Goal: Entertainment & Leisure: Consume media (video, audio)

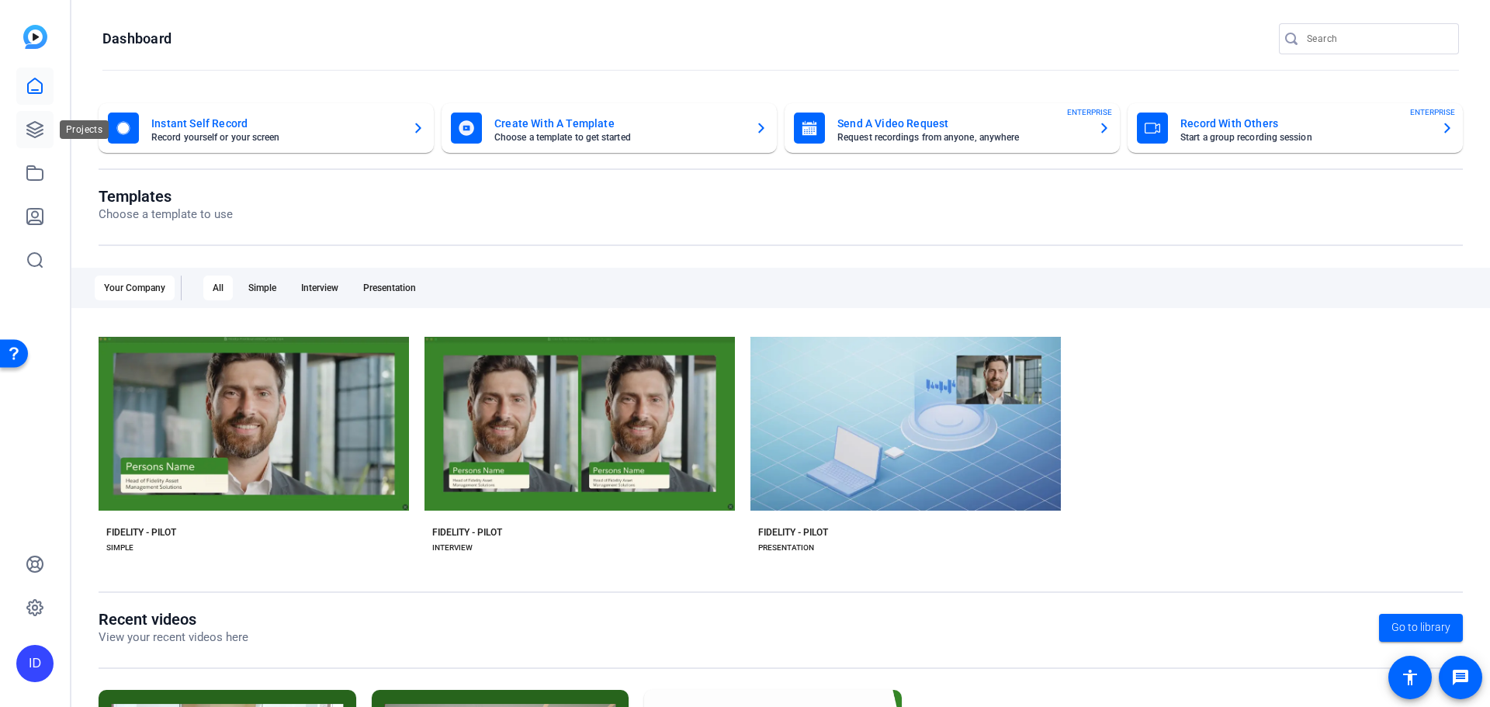
click at [34, 133] on icon at bounding box center [35, 130] width 16 height 16
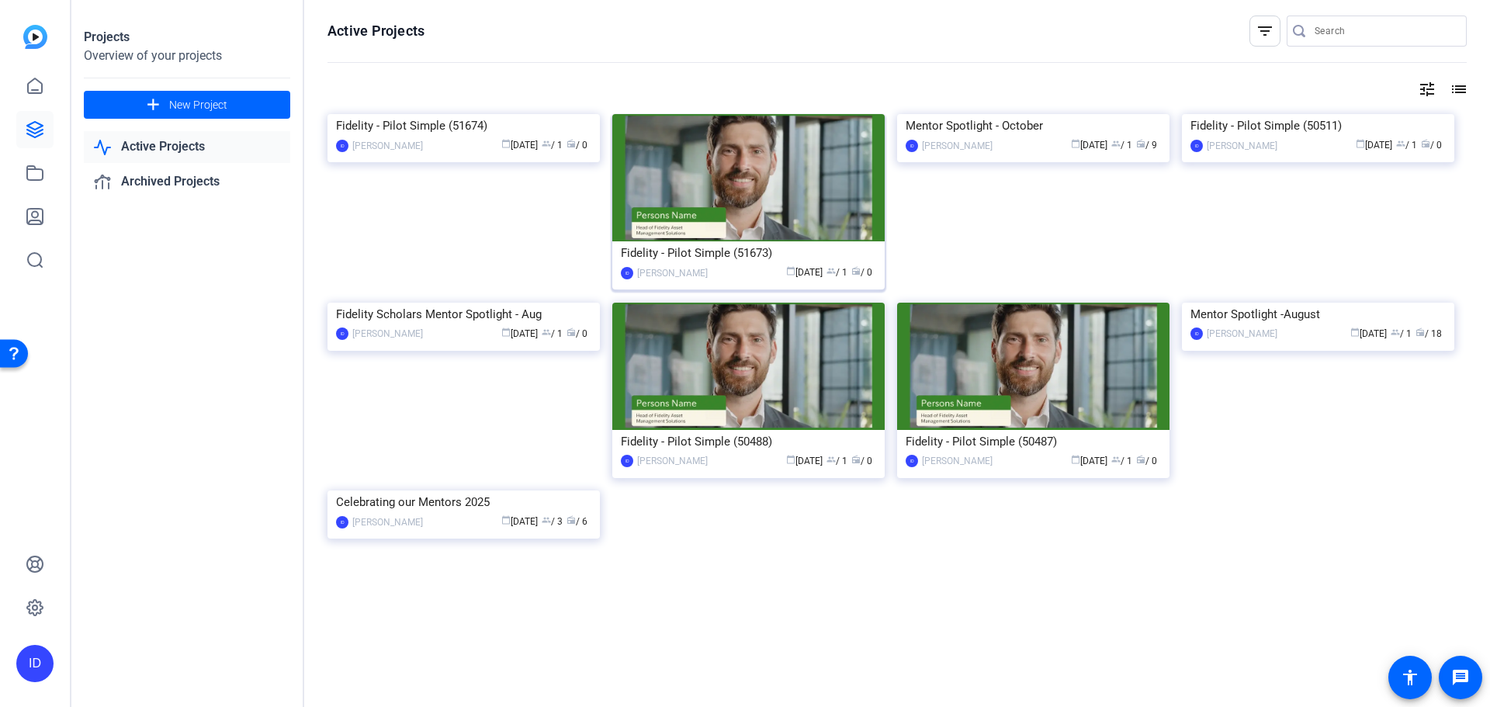
click at [871, 240] on img at bounding box center [748, 177] width 272 height 127
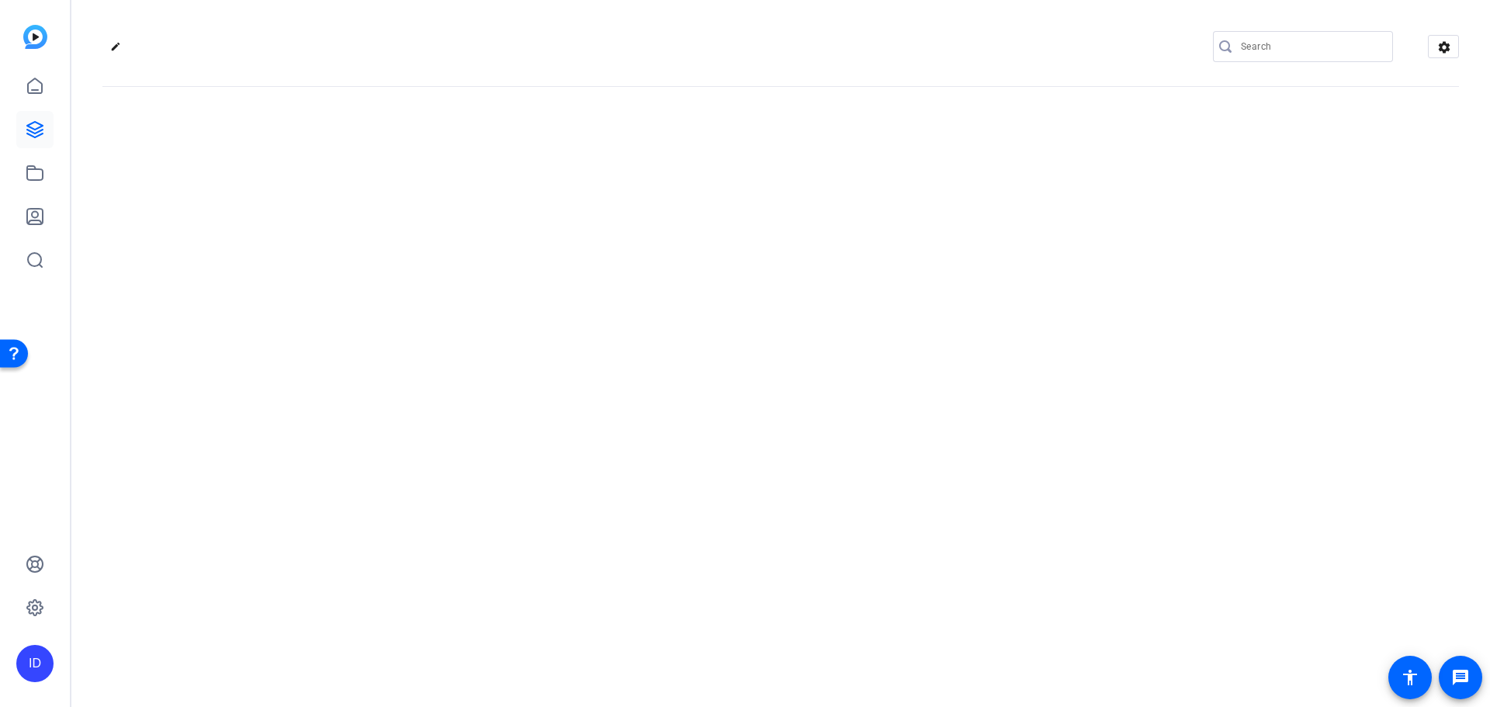
click at [872, 240] on div "edit settings" at bounding box center [780, 353] width 1419 height 707
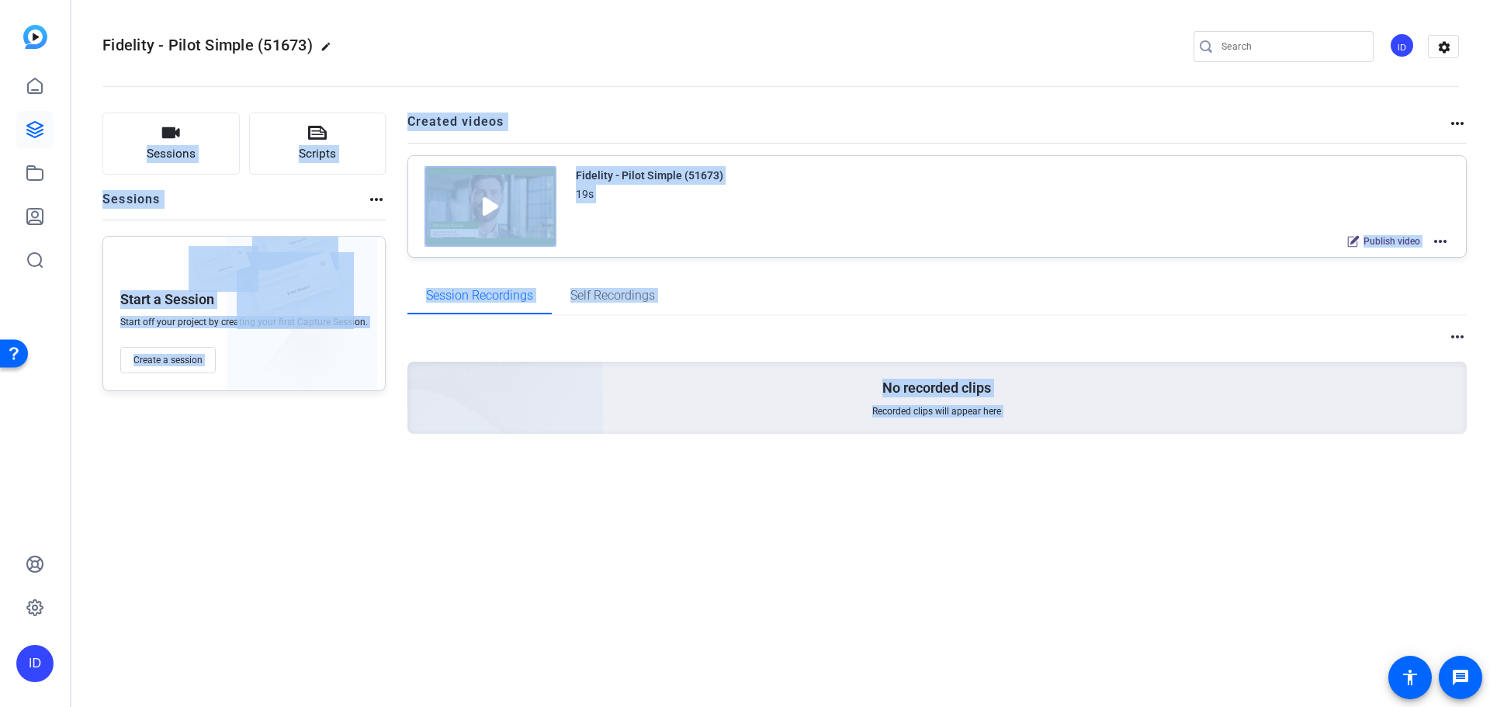
click at [650, 112] on div "Sessions Scripts Sessions more_horiz Start a Session Start off your project by …" at bounding box center [780, 298] width 1419 height 410
click at [1465, 120] on mat-icon "more_horiz" at bounding box center [1457, 123] width 19 height 19
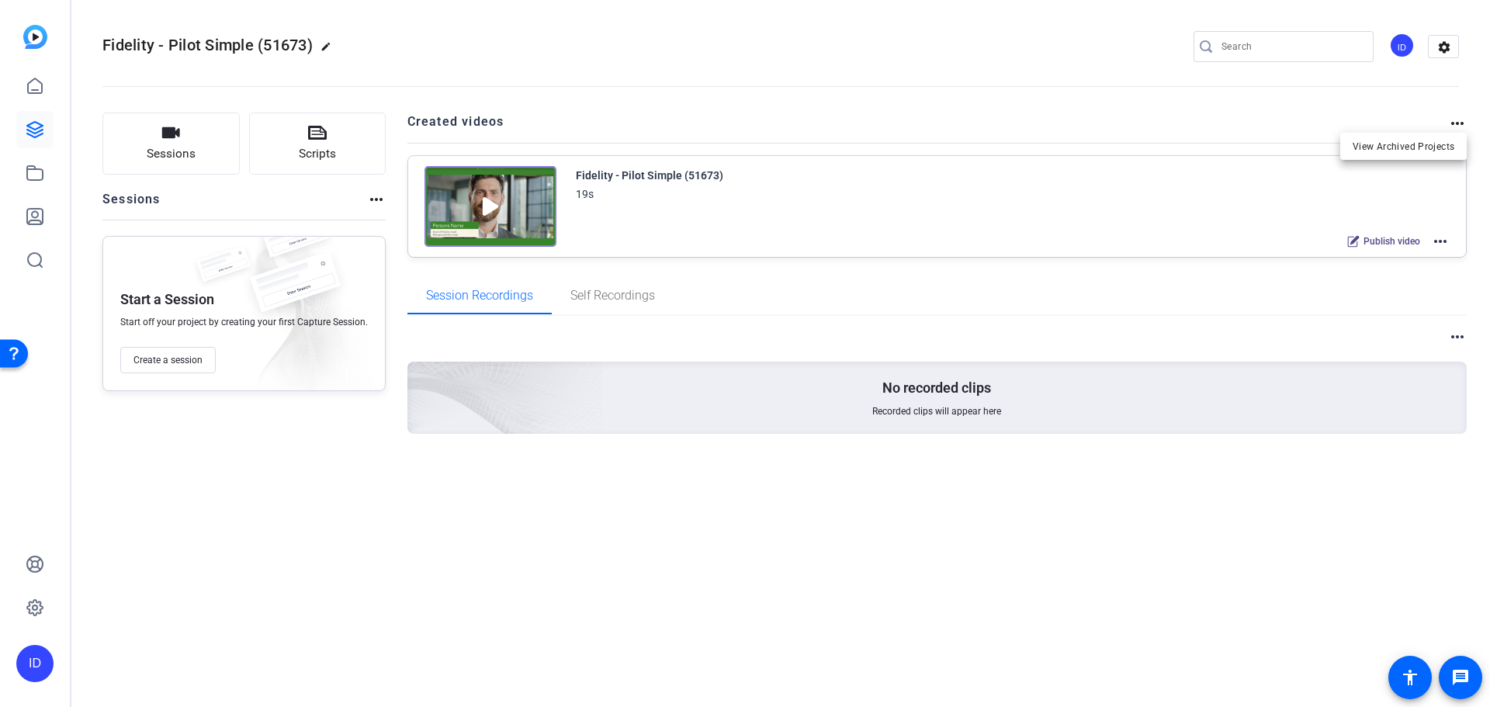
click at [1458, 120] on div at bounding box center [745, 353] width 1490 height 707
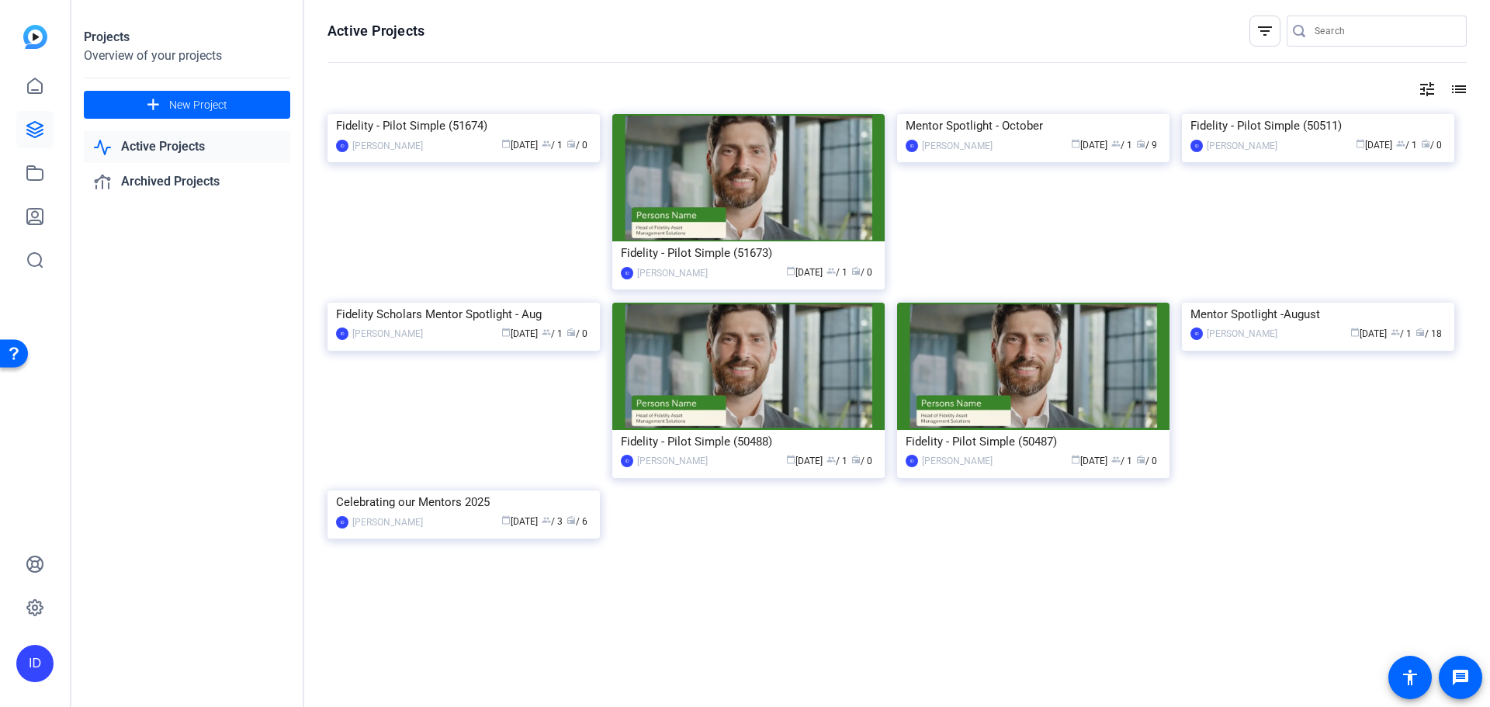
click at [1255, 20] on div "filter_list" at bounding box center [1265, 31] width 31 height 31
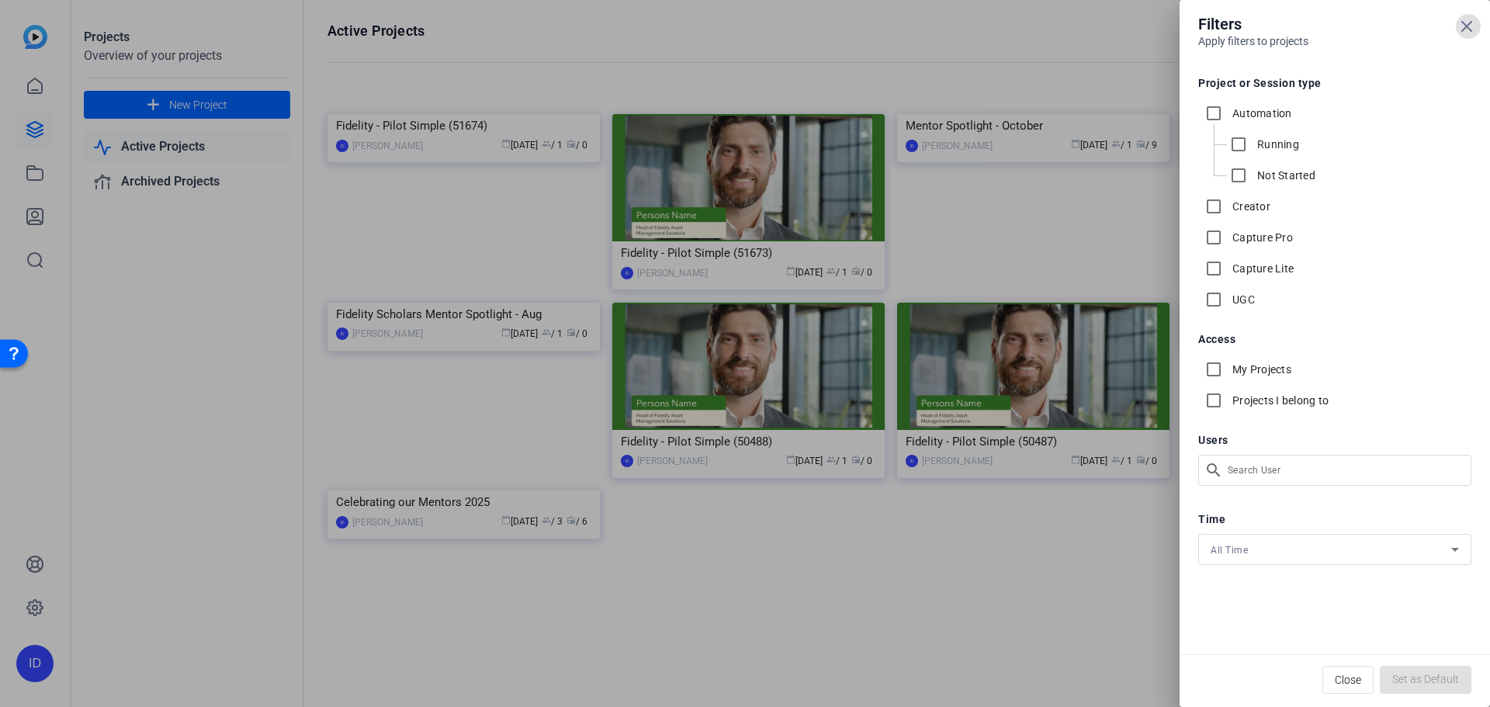
click at [1465, 29] on icon at bounding box center [1466, 26] width 9 height 9
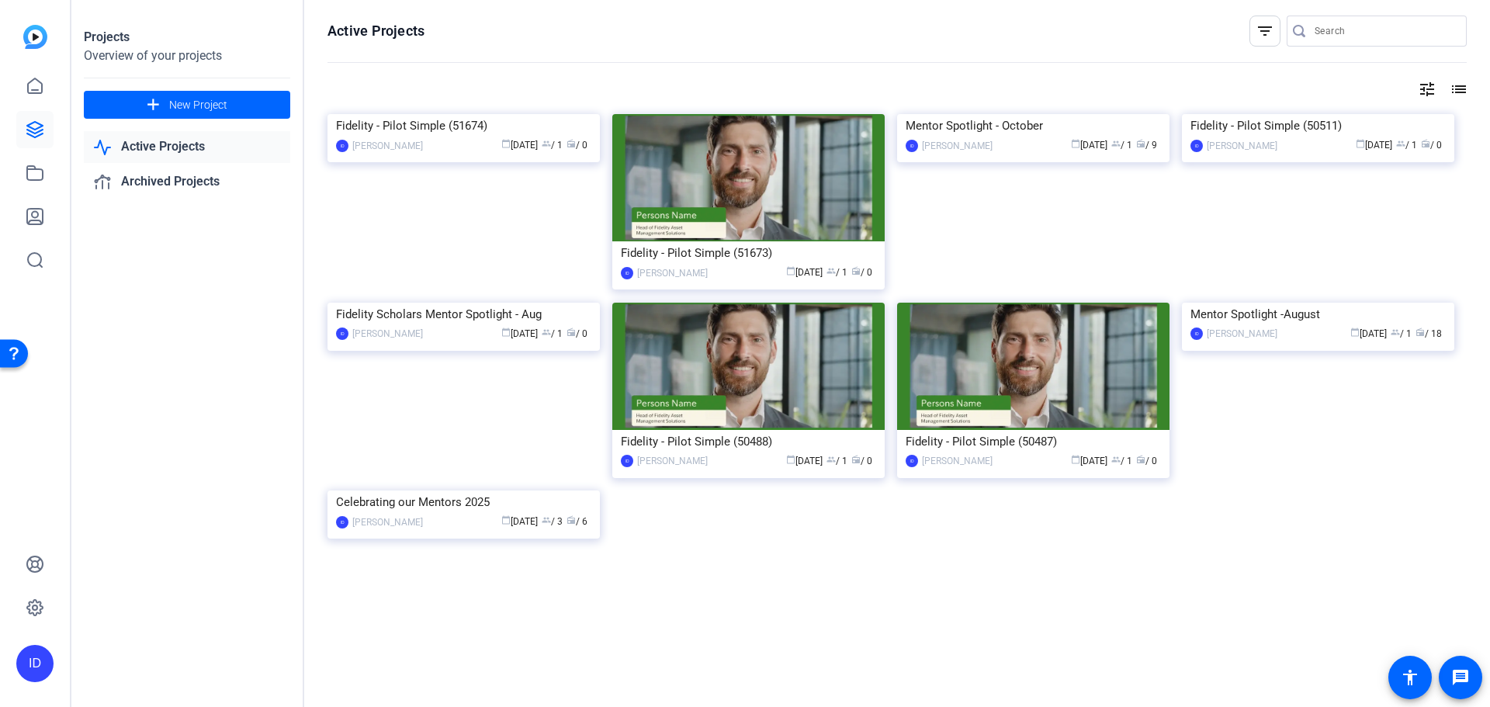
click at [1451, 92] on mat-icon "list" at bounding box center [1457, 89] width 19 height 19
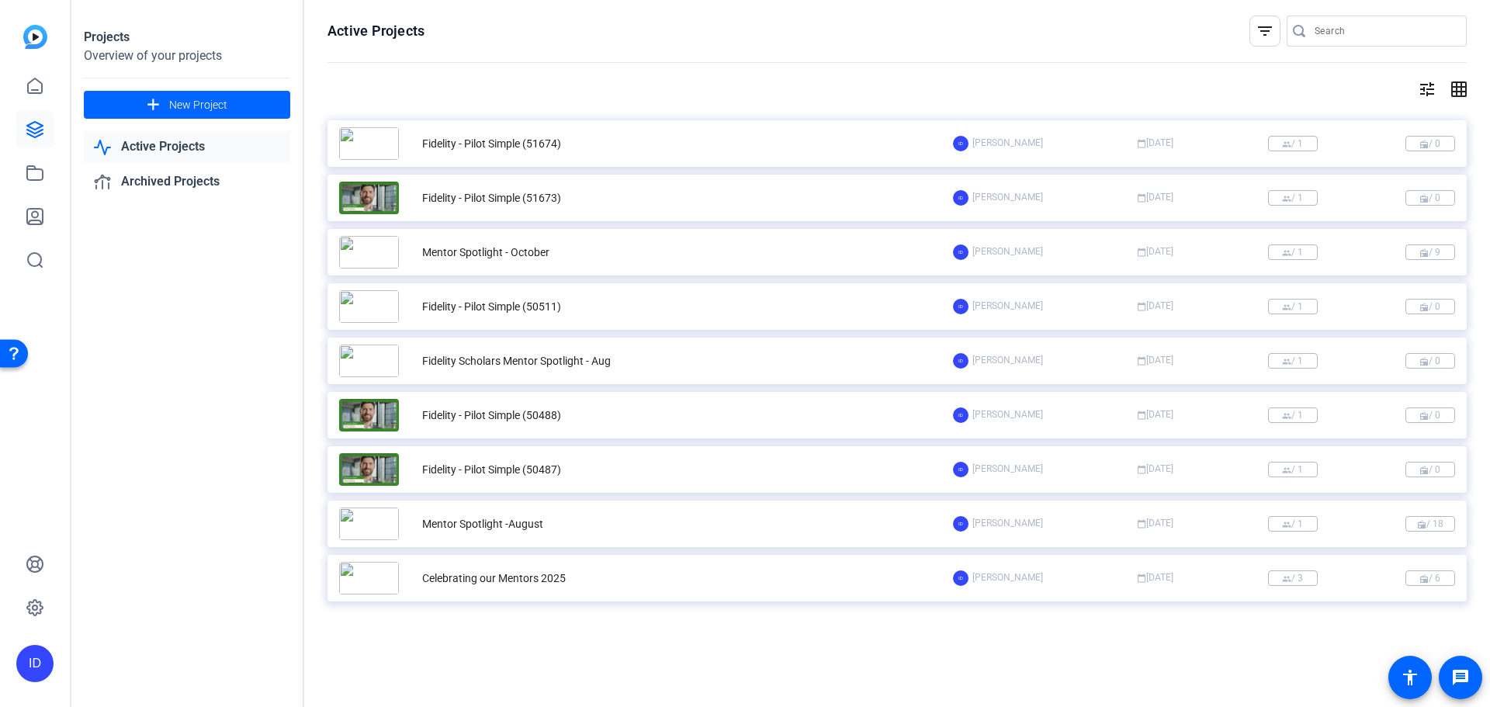
click at [650, 232] on div "Mentor Spotlight - October ID [PERSON_NAME] calendar_today [DATE] group / 1 rad…" at bounding box center [897, 252] width 1139 height 47
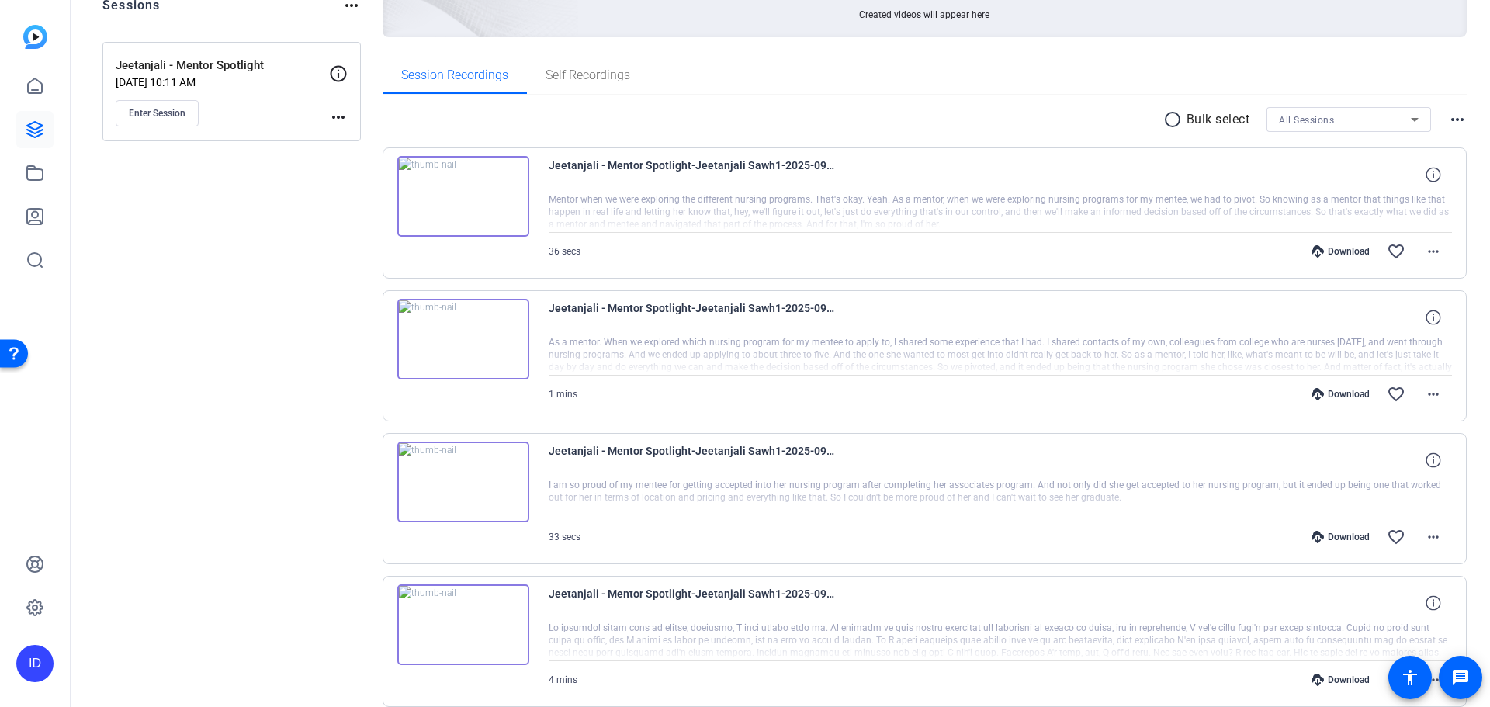
scroll to position [233, 0]
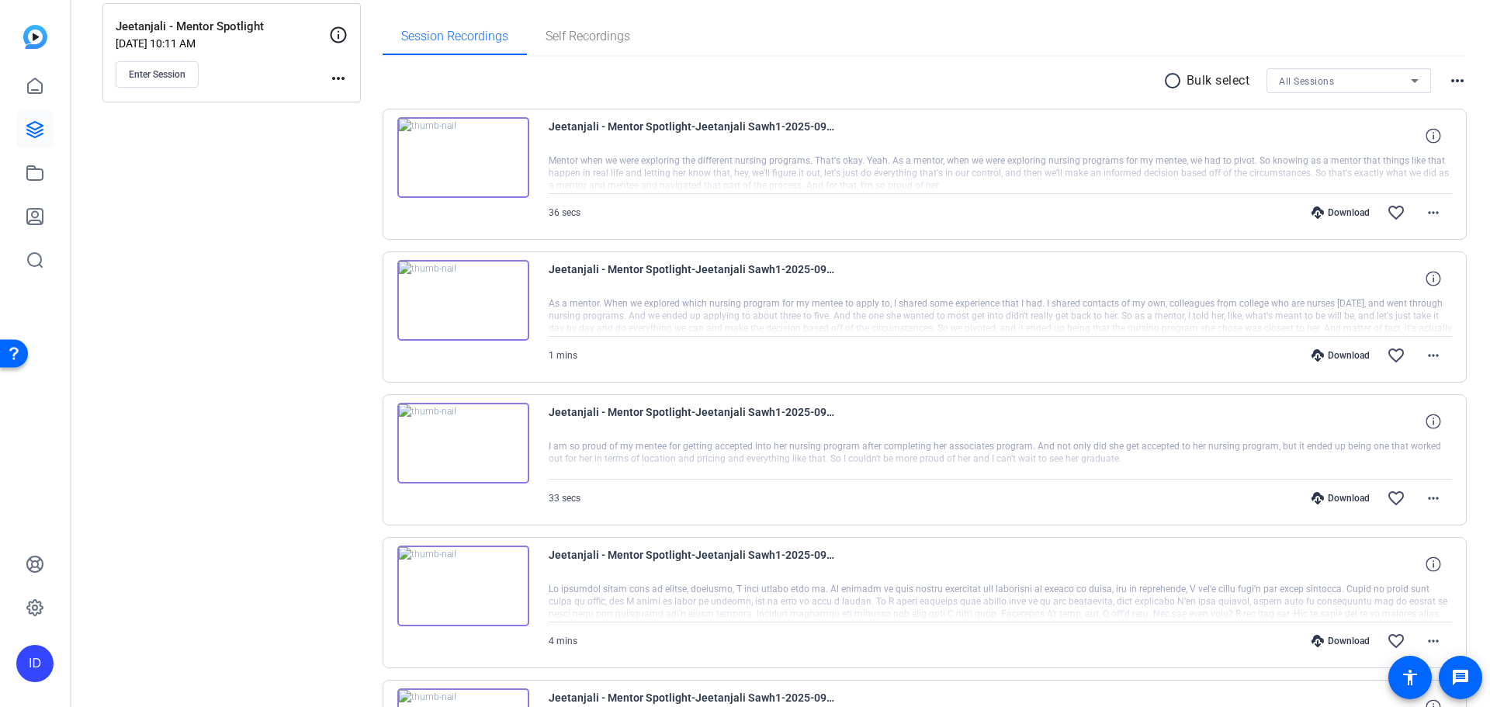
click at [466, 171] on img at bounding box center [463, 157] width 132 height 81
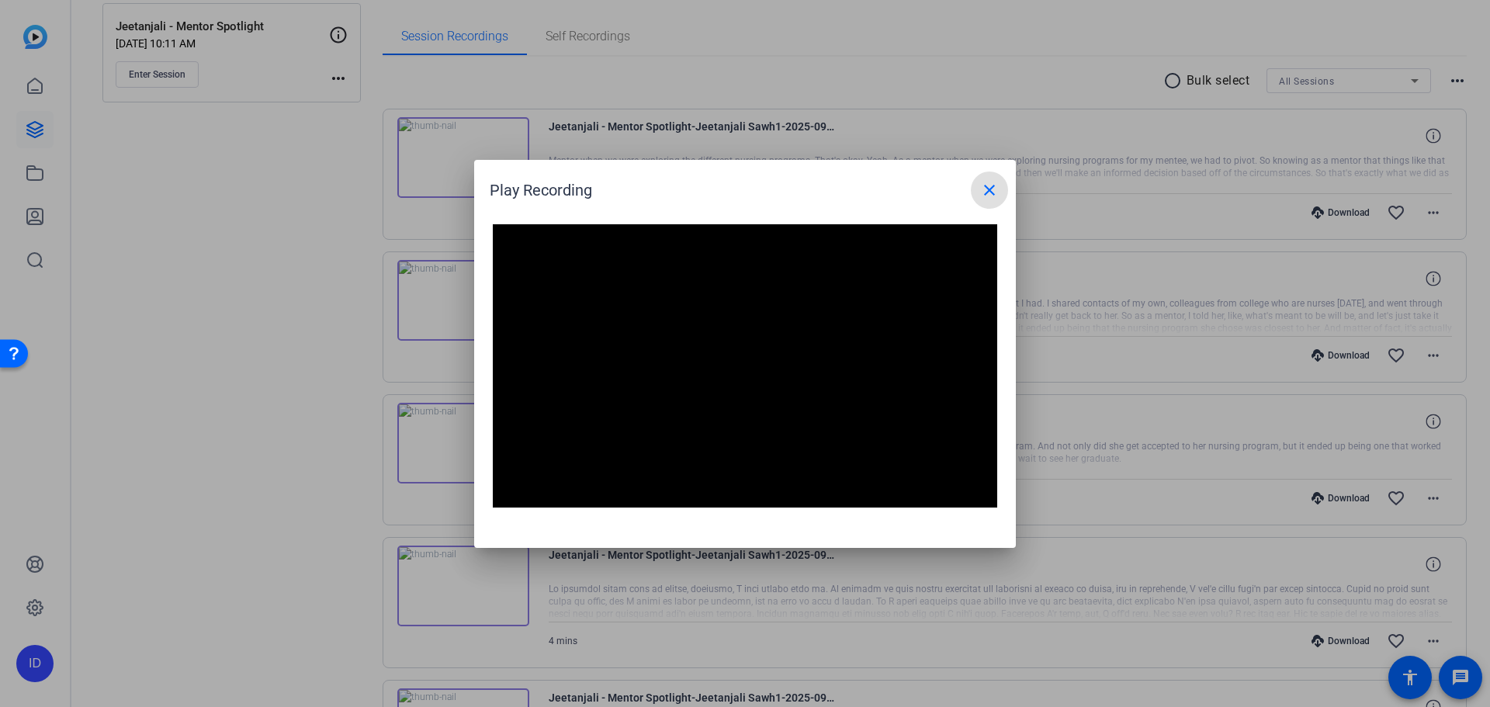
click at [996, 196] on mat-icon "close" at bounding box center [989, 190] width 19 height 19
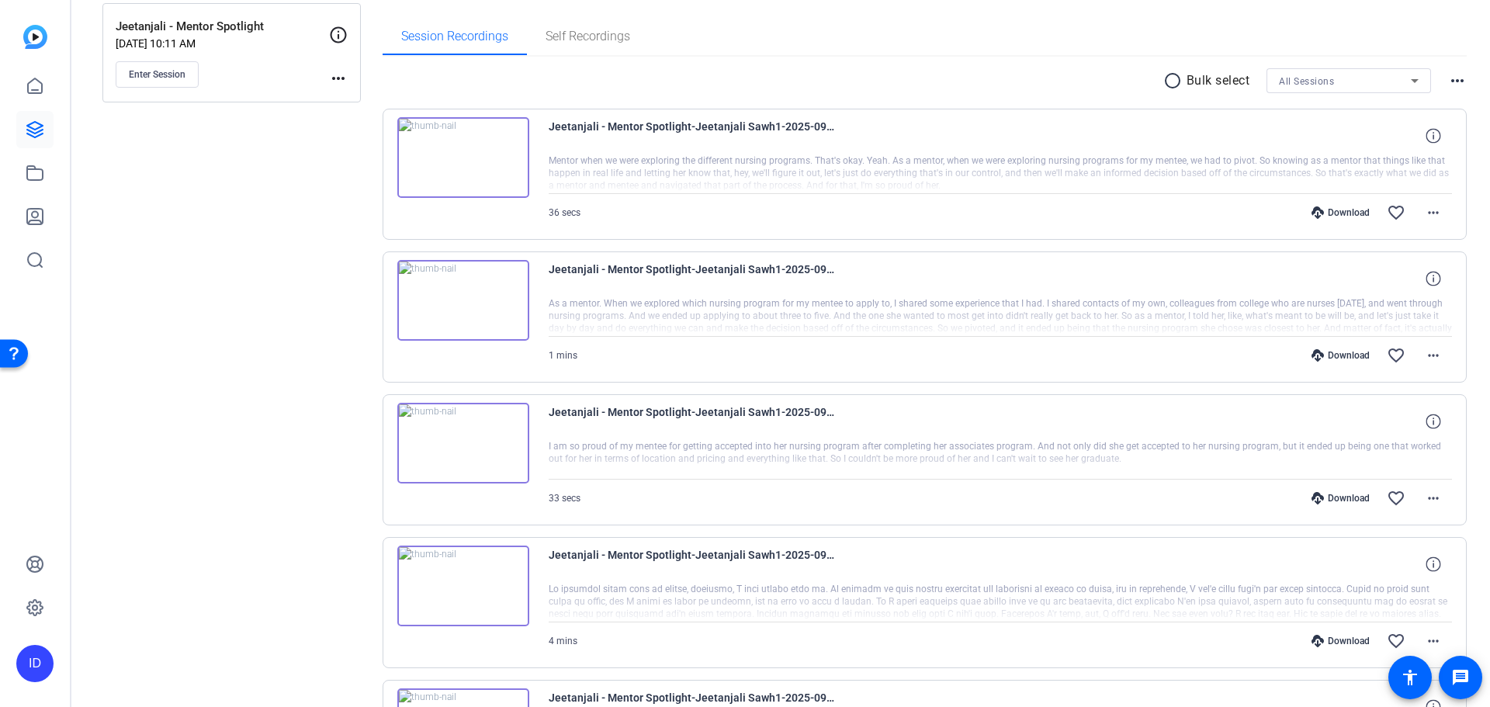
click at [463, 300] on img at bounding box center [463, 300] width 132 height 81
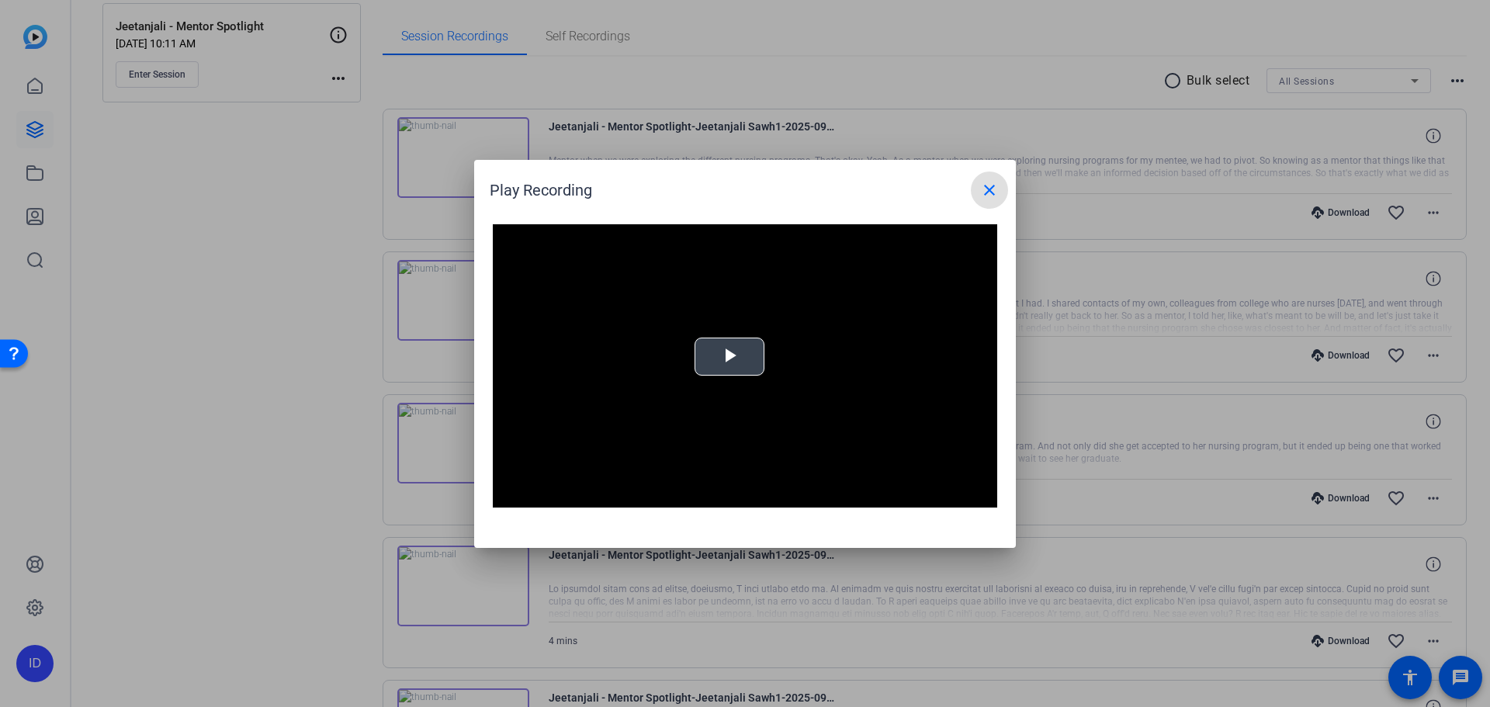
click at [730, 356] on span "Video Player" at bounding box center [730, 356] width 0 height 0
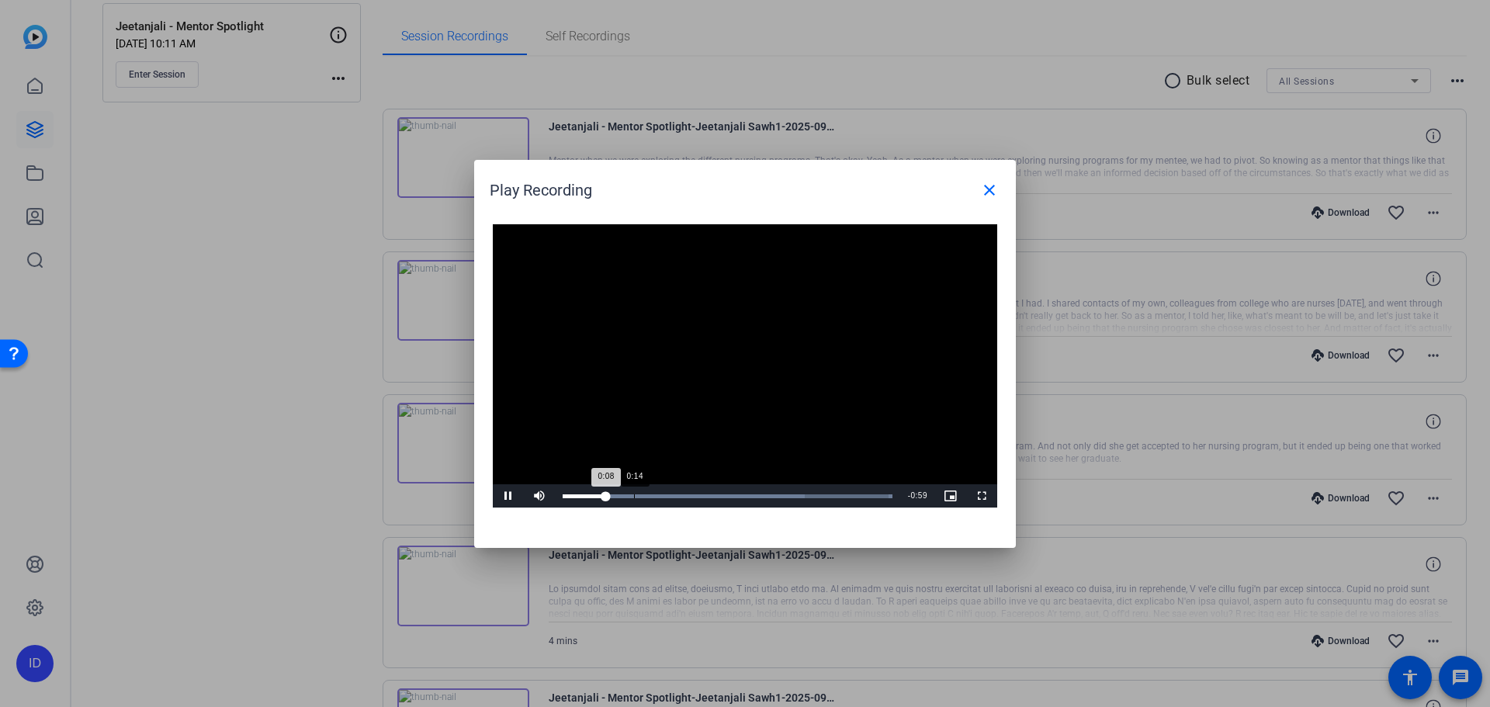
click at [634, 493] on div "Loaded : 100.00% 0:14 0:08" at bounding box center [727, 495] width 345 height 23
click at [985, 184] on mat-icon "close" at bounding box center [989, 190] width 19 height 19
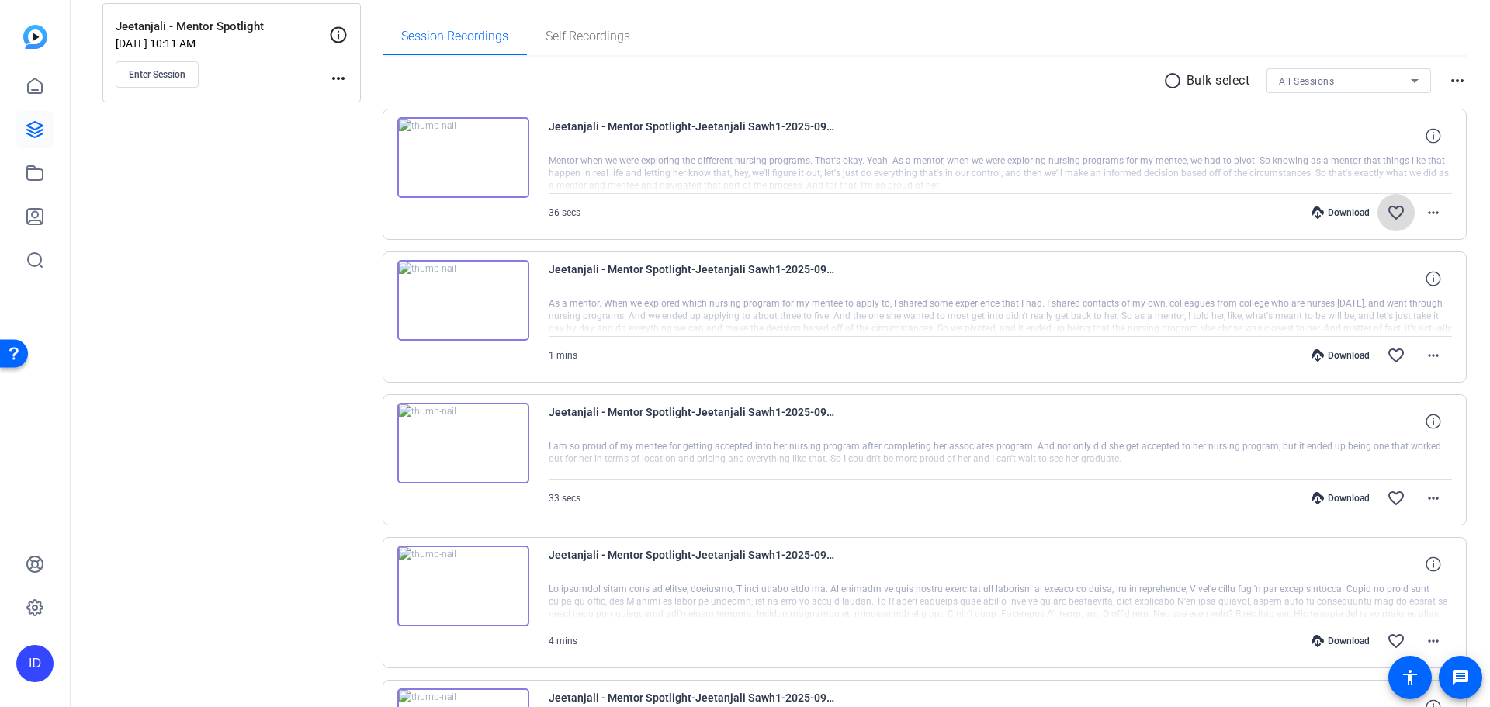
click at [1391, 213] on mat-icon "favorite_border" at bounding box center [1396, 212] width 19 height 19
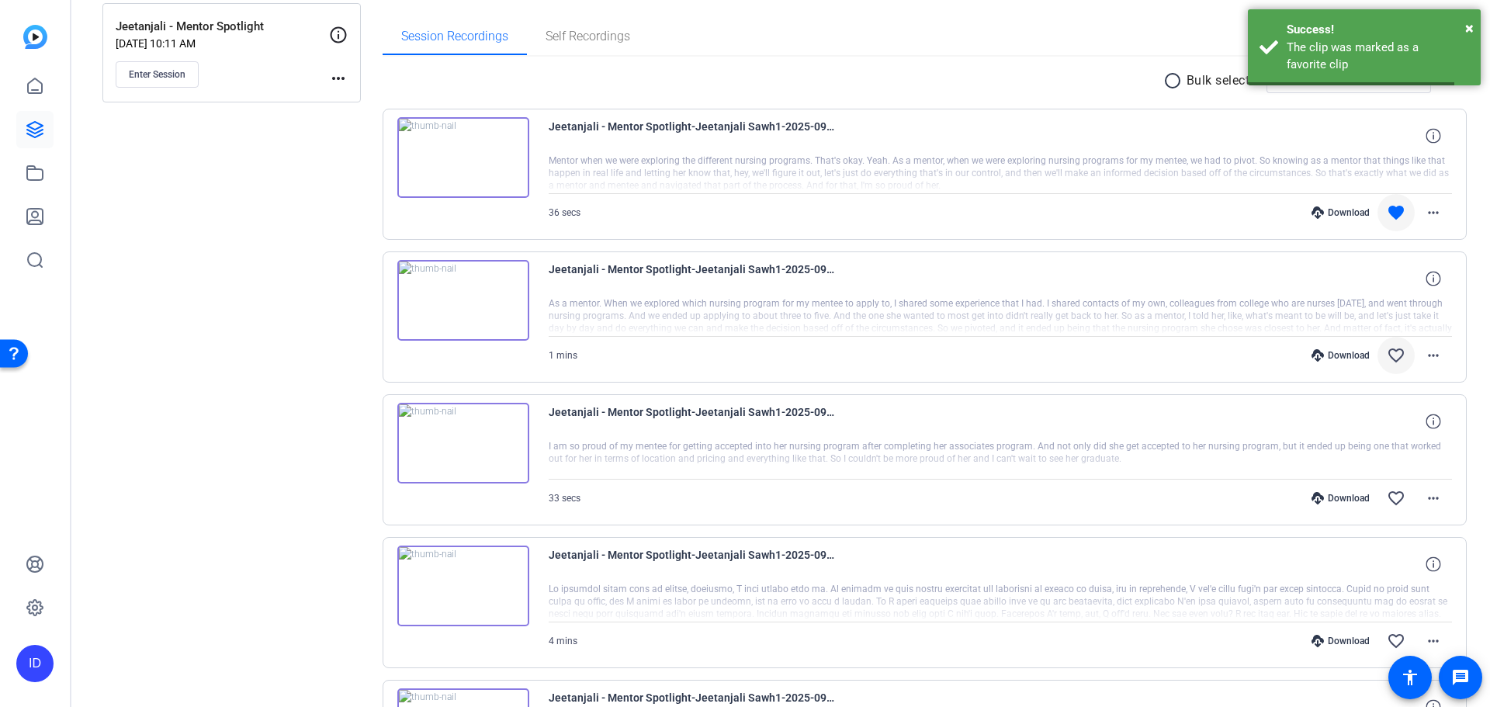
click at [1396, 355] on mat-icon "favorite_border" at bounding box center [1396, 355] width 19 height 19
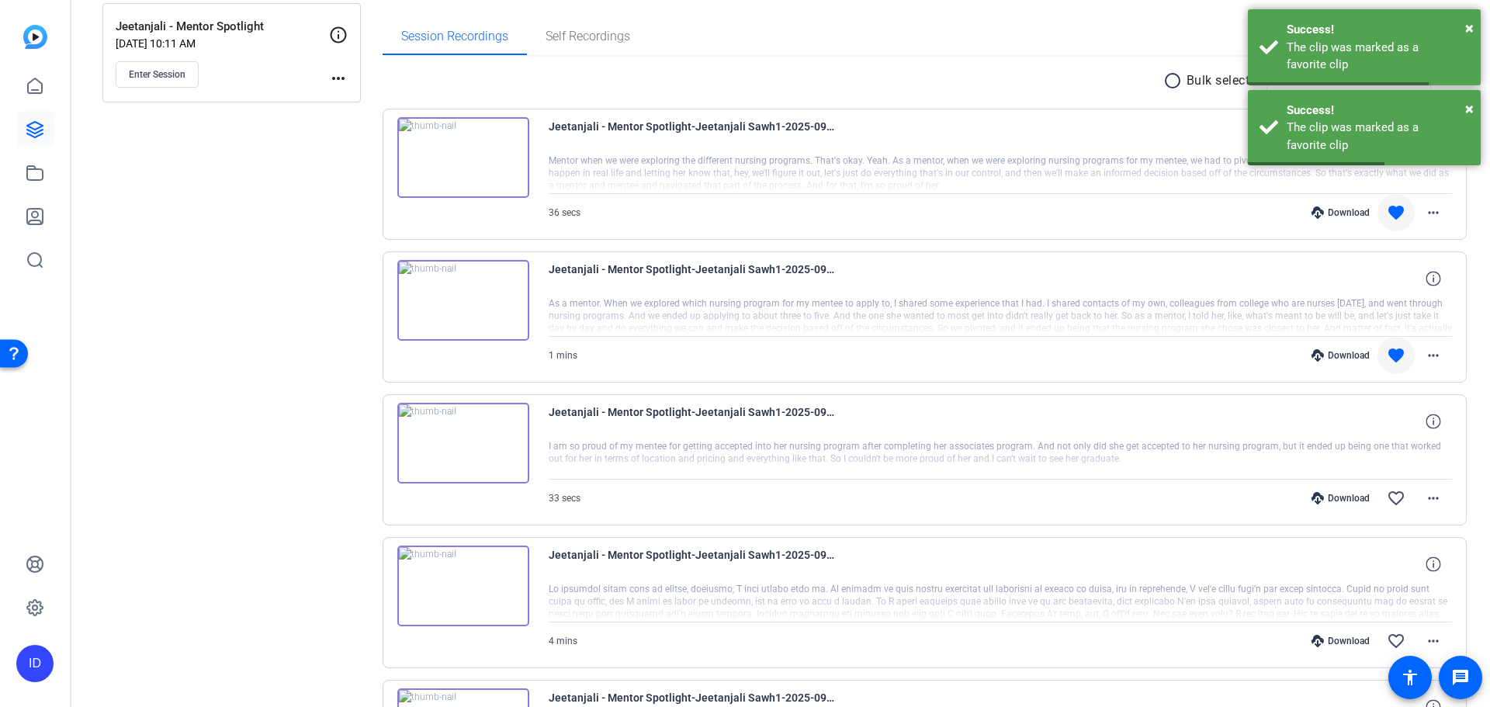
click at [463, 457] on img at bounding box center [463, 443] width 132 height 81
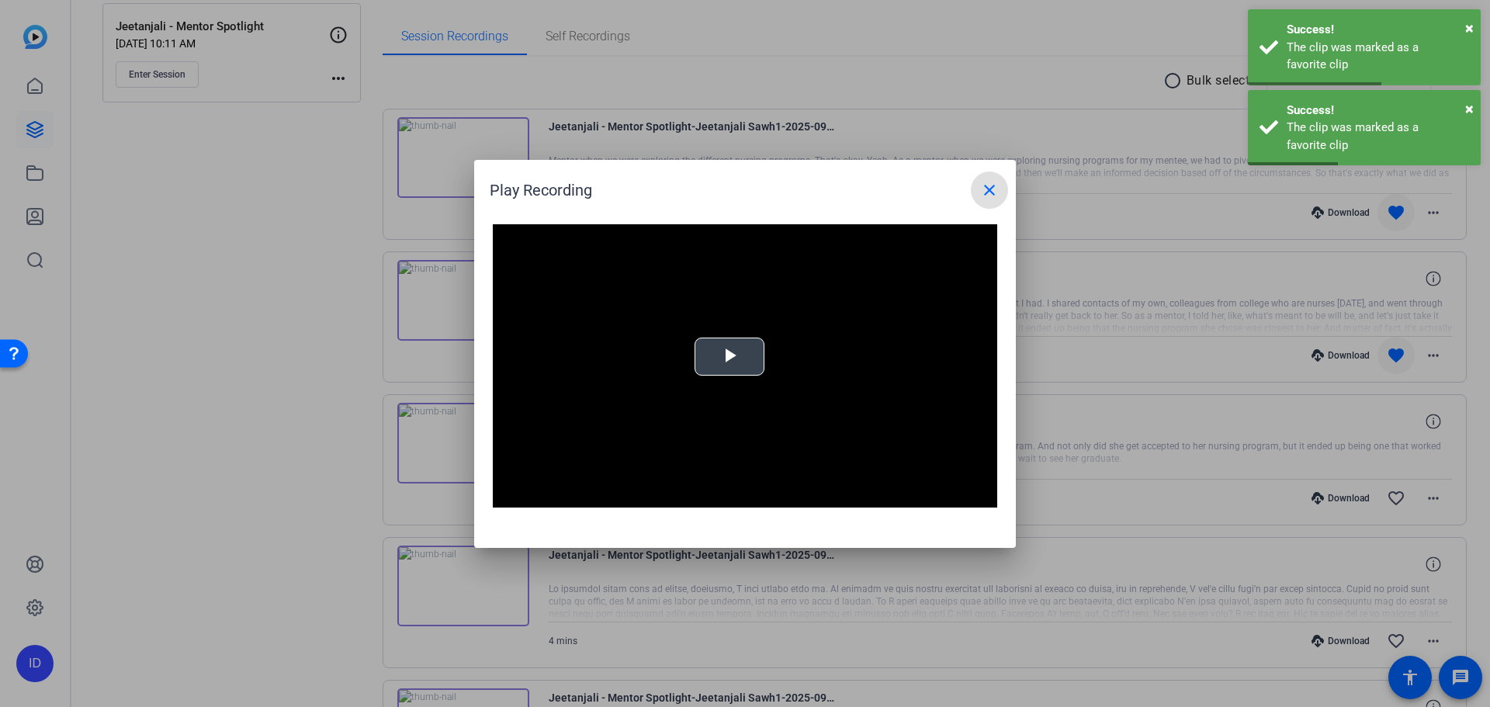
click at [729, 361] on video "Video Player" at bounding box center [745, 366] width 504 height 284
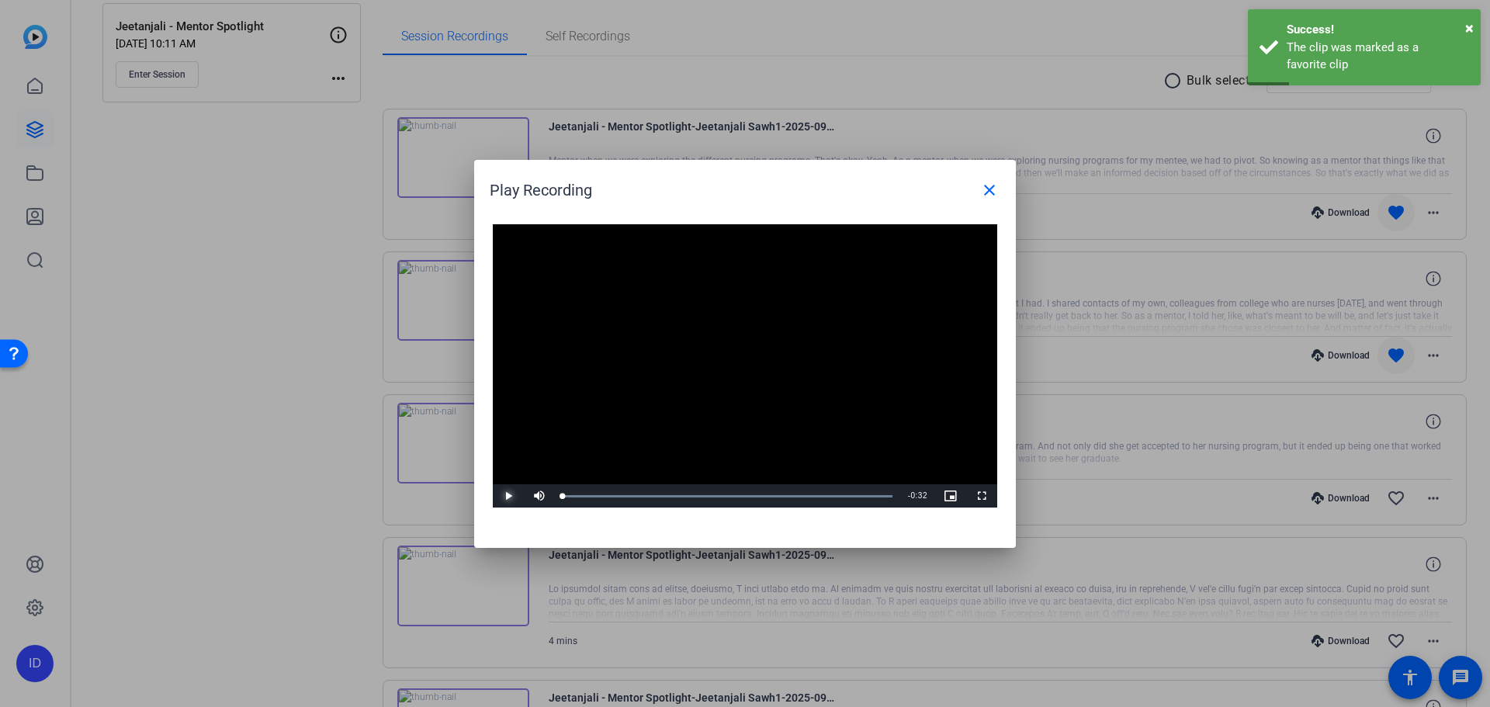
click at [507, 496] on span "Video Player" at bounding box center [508, 496] width 31 height 0
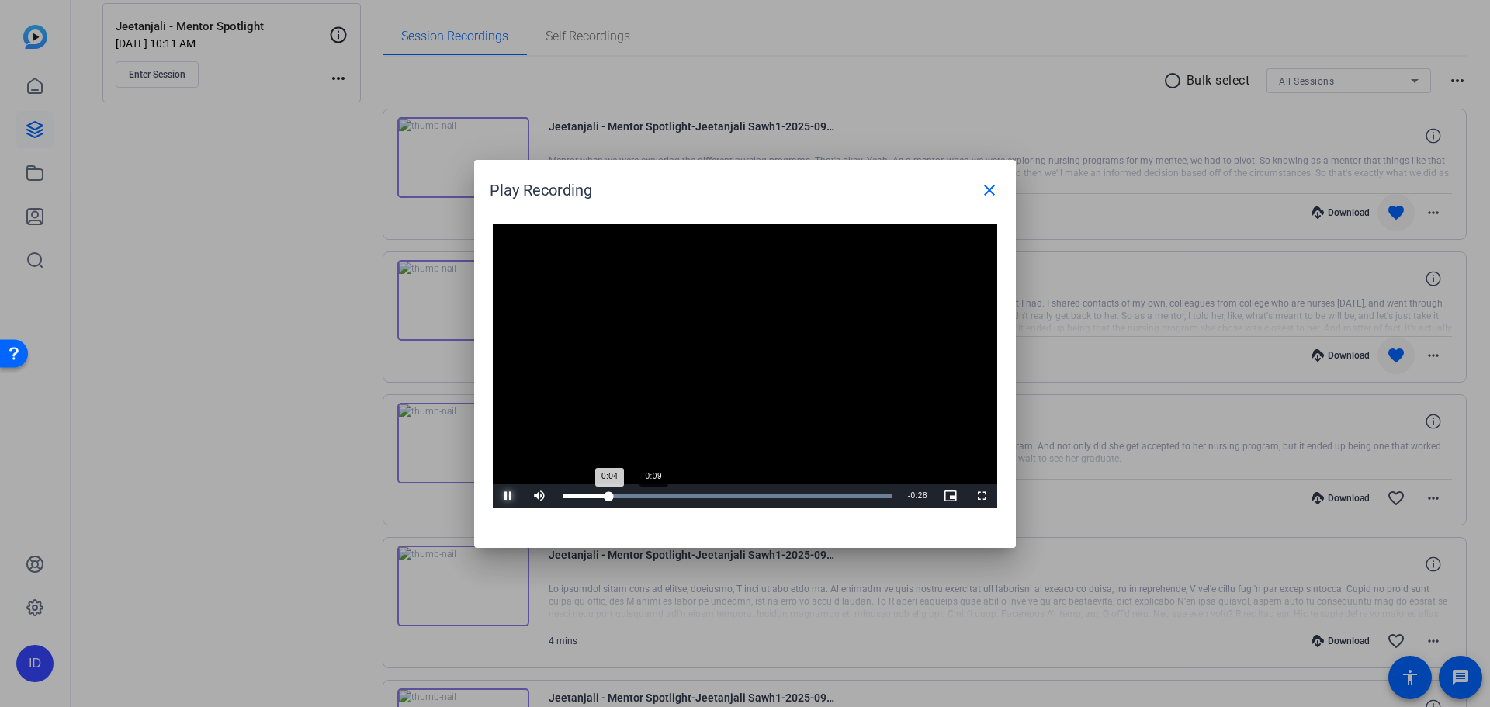
click at [650, 494] on div "Loaded : 100.00% 0:09 0:04" at bounding box center [728, 496] width 330 height 4
click at [982, 192] on mat-icon "close" at bounding box center [989, 190] width 19 height 19
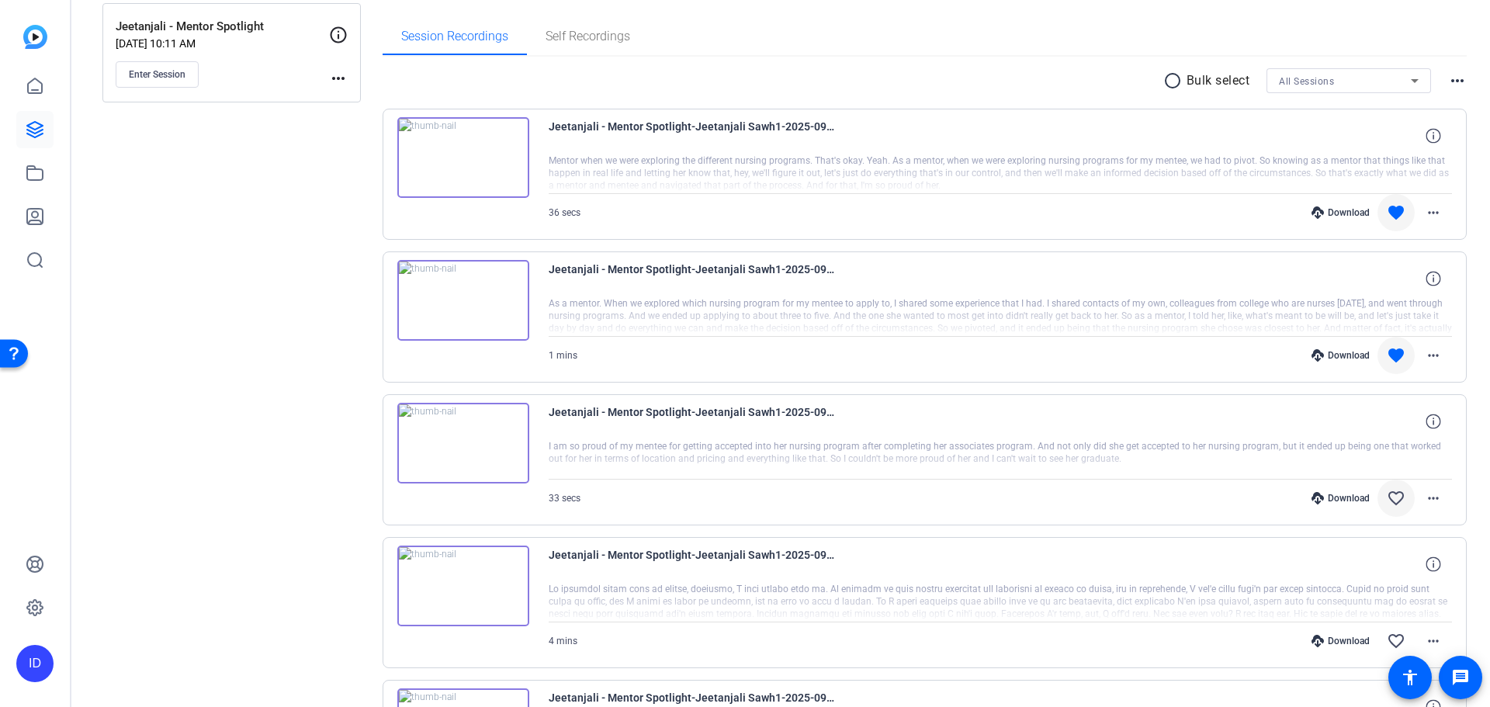
click at [1378, 504] on span at bounding box center [1396, 498] width 37 height 37
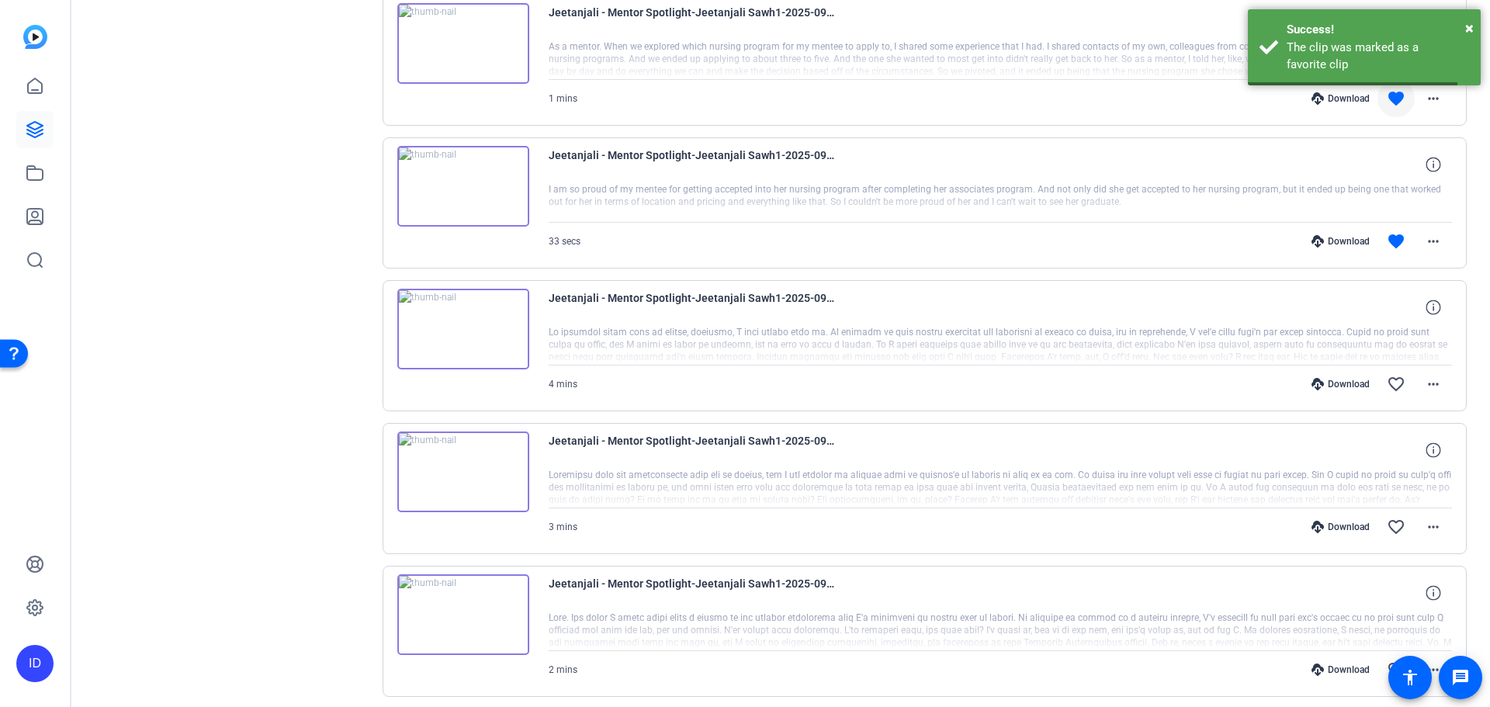
scroll to position [543, 0]
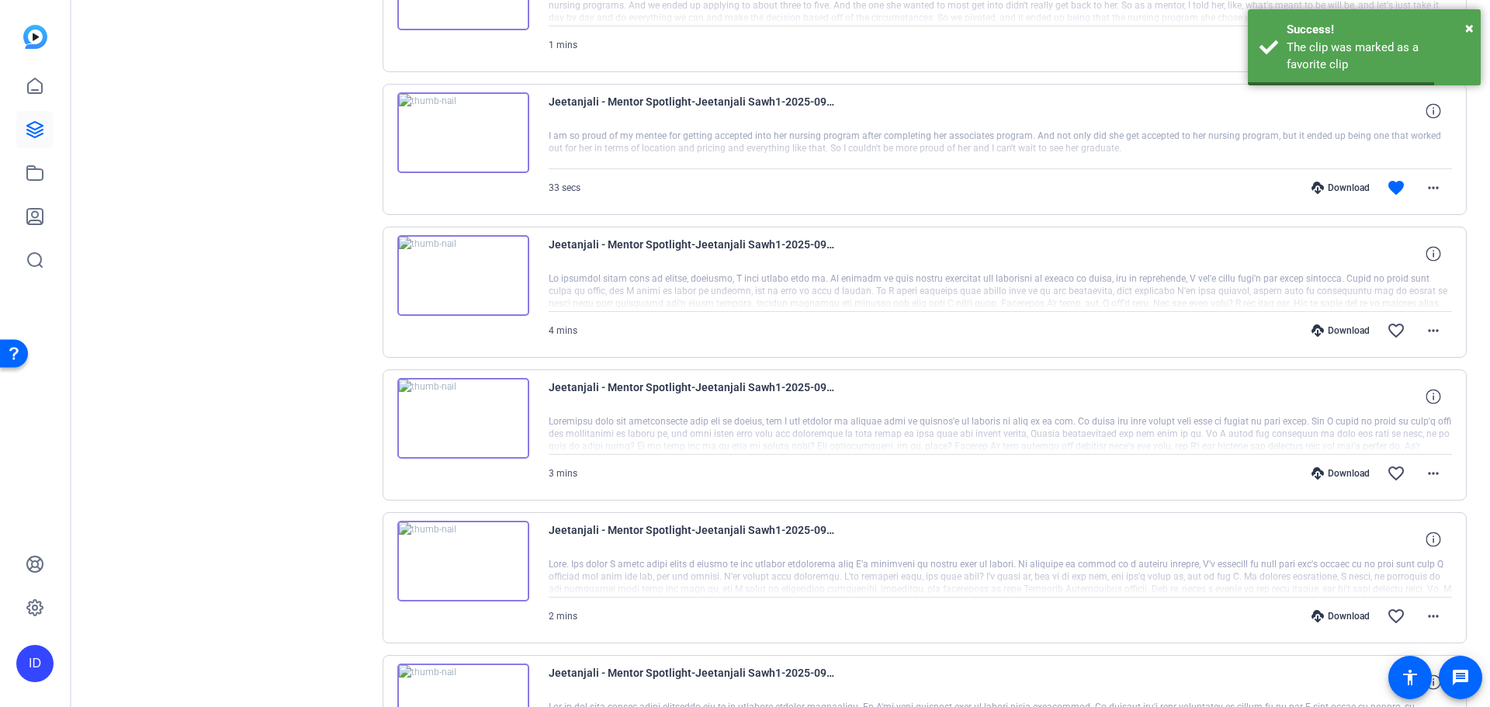
click at [466, 276] on img at bounding box center [463, 275] width 132 height 81
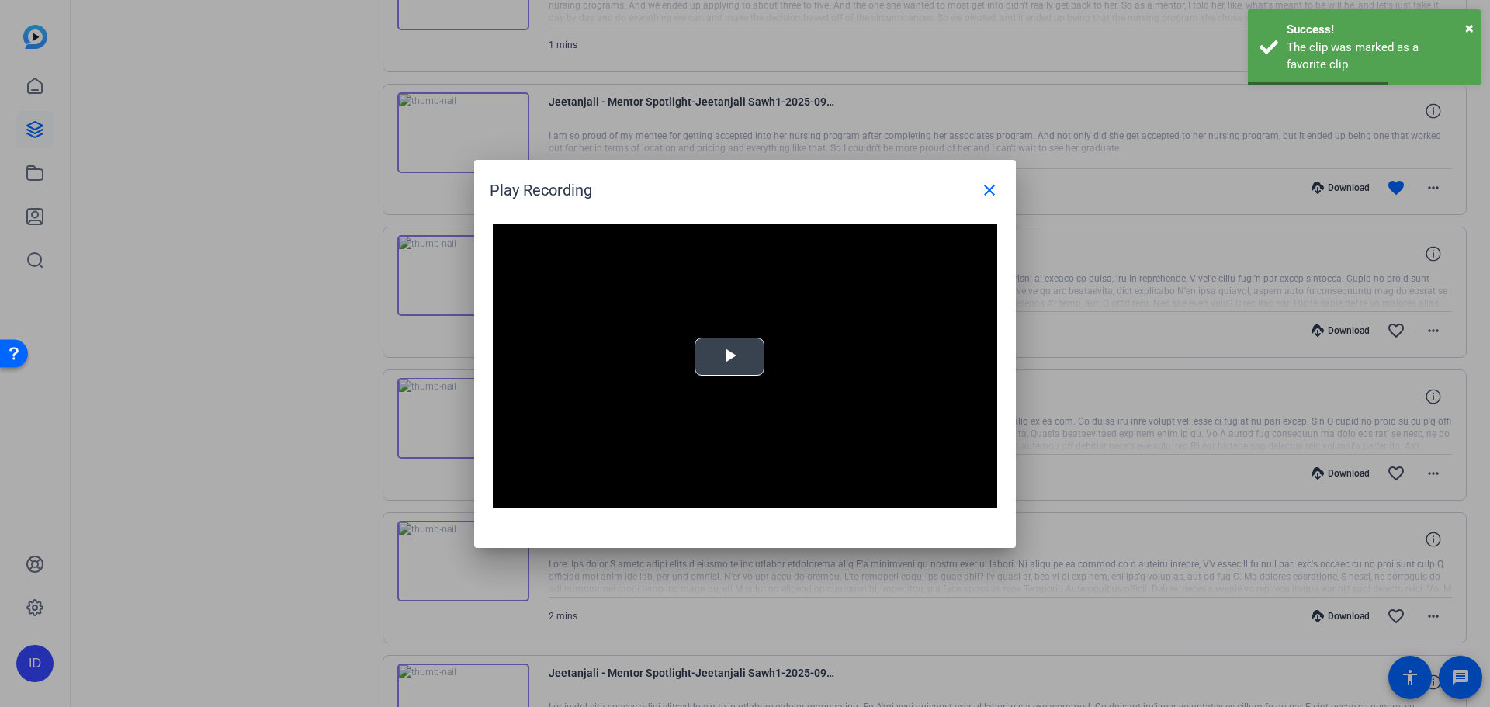
drag, startPoint x: 694, startPoint y: 366, endPoint x: 698, endPoint y: 376, distance: 10.4
click at [695, 372] on div "Video Player is loading. Play Video Play Mute Current Time 0:00 / Duration -:- …" at bounding box center [745, 366] width 504 height 284
click at [722, 367] on video "Video Player" at bounding box center [745, 366] width 504 height 284
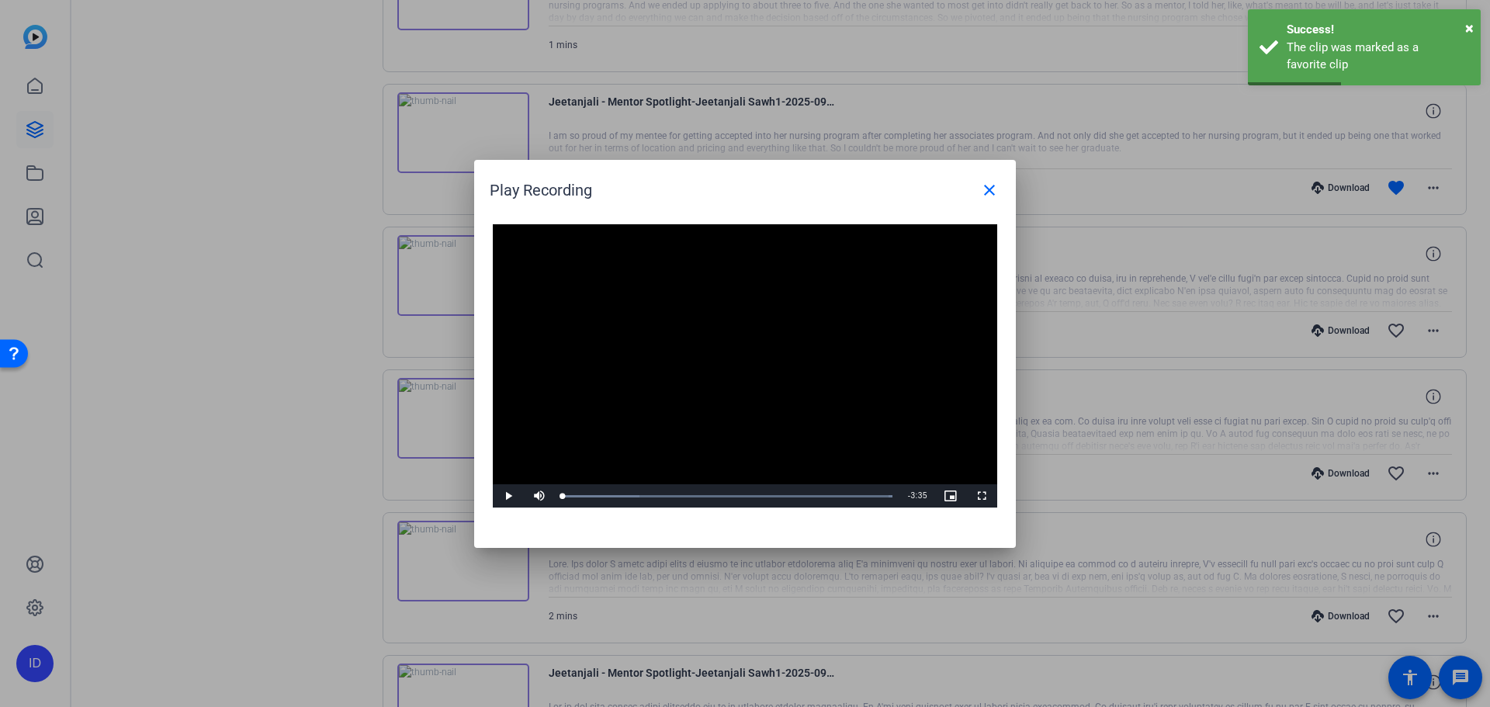
drag, startPoint x: 665, startPoint y: 444, endPoint x: 597, endPoint y: 474, distance: 74.7
click at [666, 444] on video "Video Player" at bounding box center [745, 366] width 504 height 284
click at [578, 495] on div "Loaded : 100.00% 0:10 0:10" at bounding box center [728, 496] width 330 height 4
click at [598, 493] on div "Loaded : 100.00% 0:22 0:22" at bounding box center [727, 495] width 345 height 23
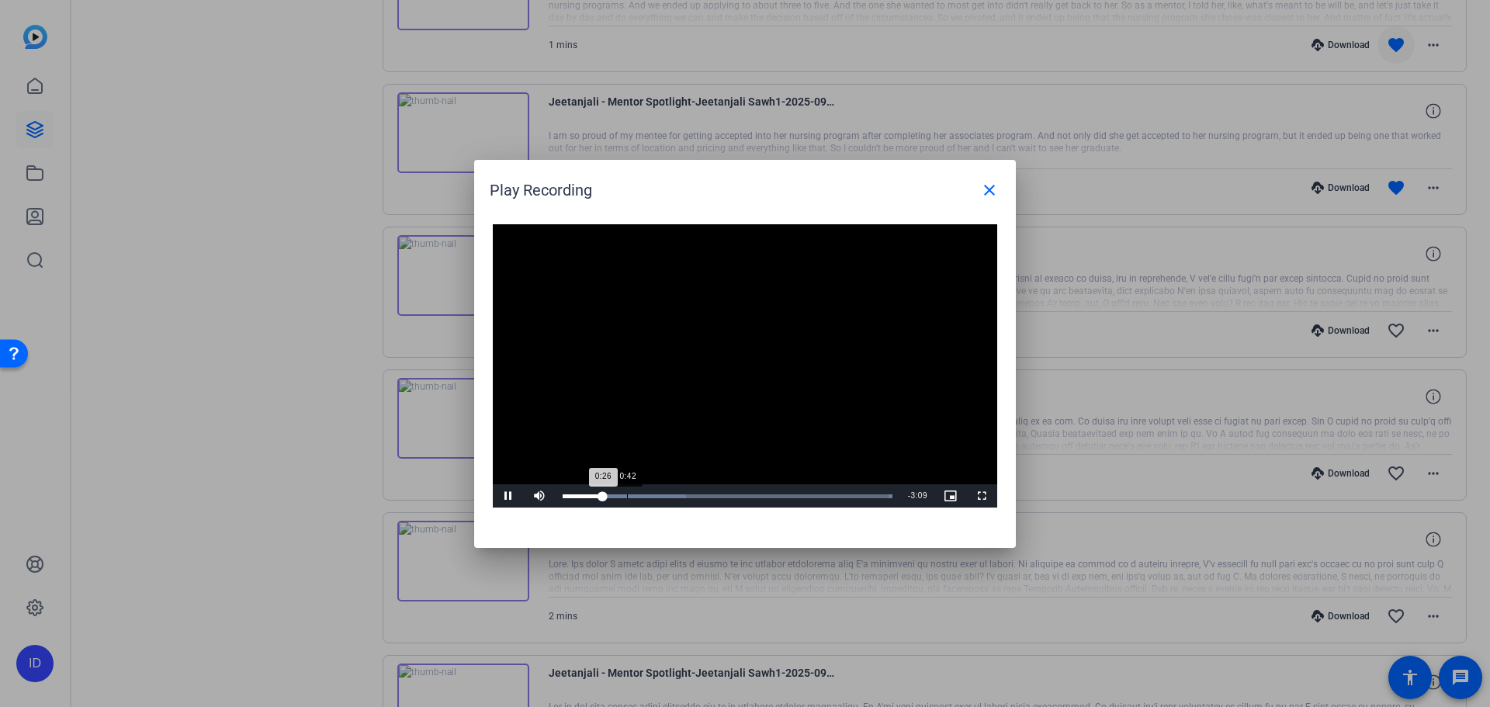
click at [639, 496] on div "Loaded : 100.00% 0:42 0:26" at bounding box center [728, 496] width 330 height 4
click at [685, 497] on div "Loaded : 100.00% 1:19 1:19" at bounding box center [728, 496] width 330 height 4
click at [710, 495] on div "Loaded : 100.00% 1:35 1:20" at bounding box center [728, 496] width 330 height 4
click at [740, 497] on div "Loaded : 100.00% 1:55 1:37" at bounding box center [728, 496] width 330 height 4
click at [771, 499] on div "Loaded : 100.00% 2:14 1:56" at bounding box center [727, 495] width 345 height 23
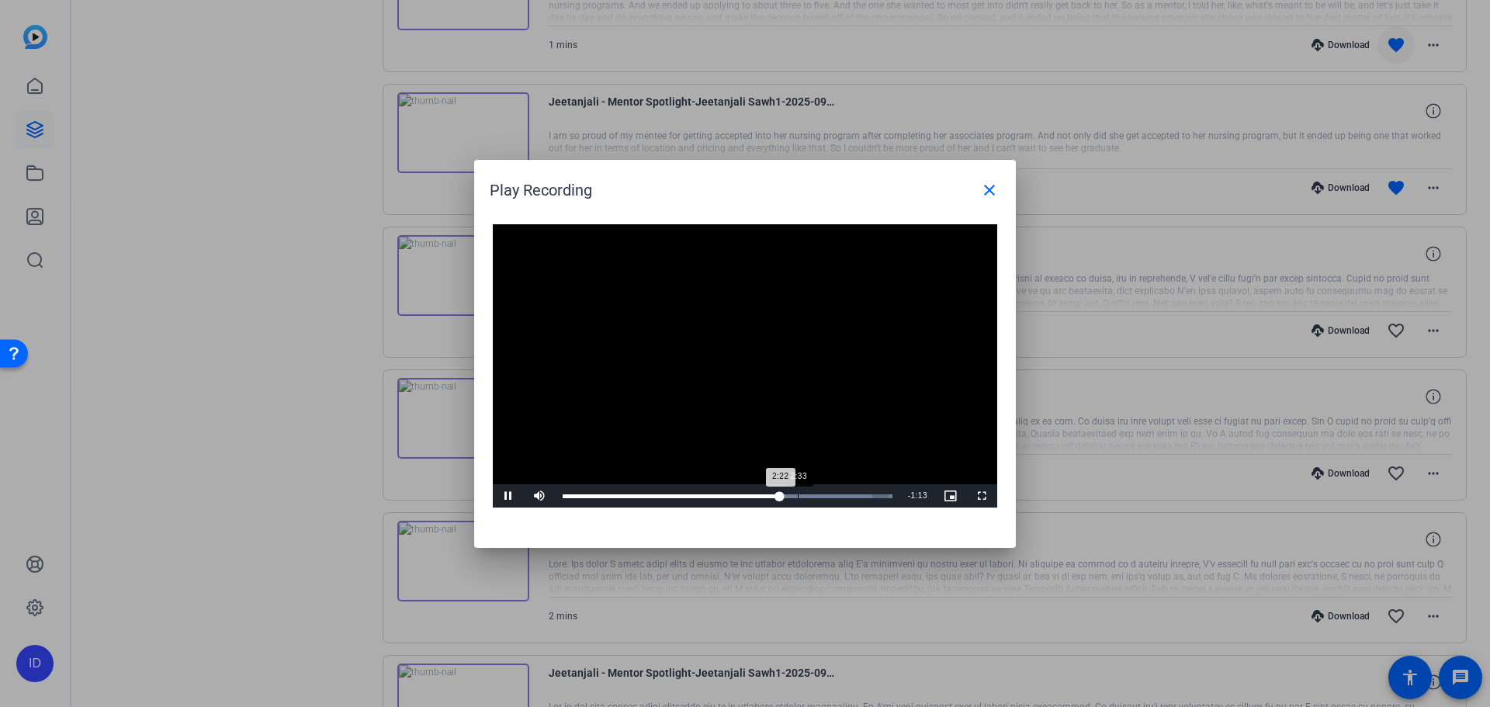
click at [798, 499] on div "Loaded : 100.00% 2:33 2:22" at bounding box center [727, 495] width 345 height 23
click at [827, 501] on div "Loaded : 100.00% 2:52 2:34" at bounding box center [727, 495] width 345 height 23
click at [861, 502] on div "Loaded : 100.00% 3:14 2:56" at bounding box center [727, 495] width 345 height 23
click at [982, 195] on mat-icon "close" at bounding box center [989, 190] width 19 height 19
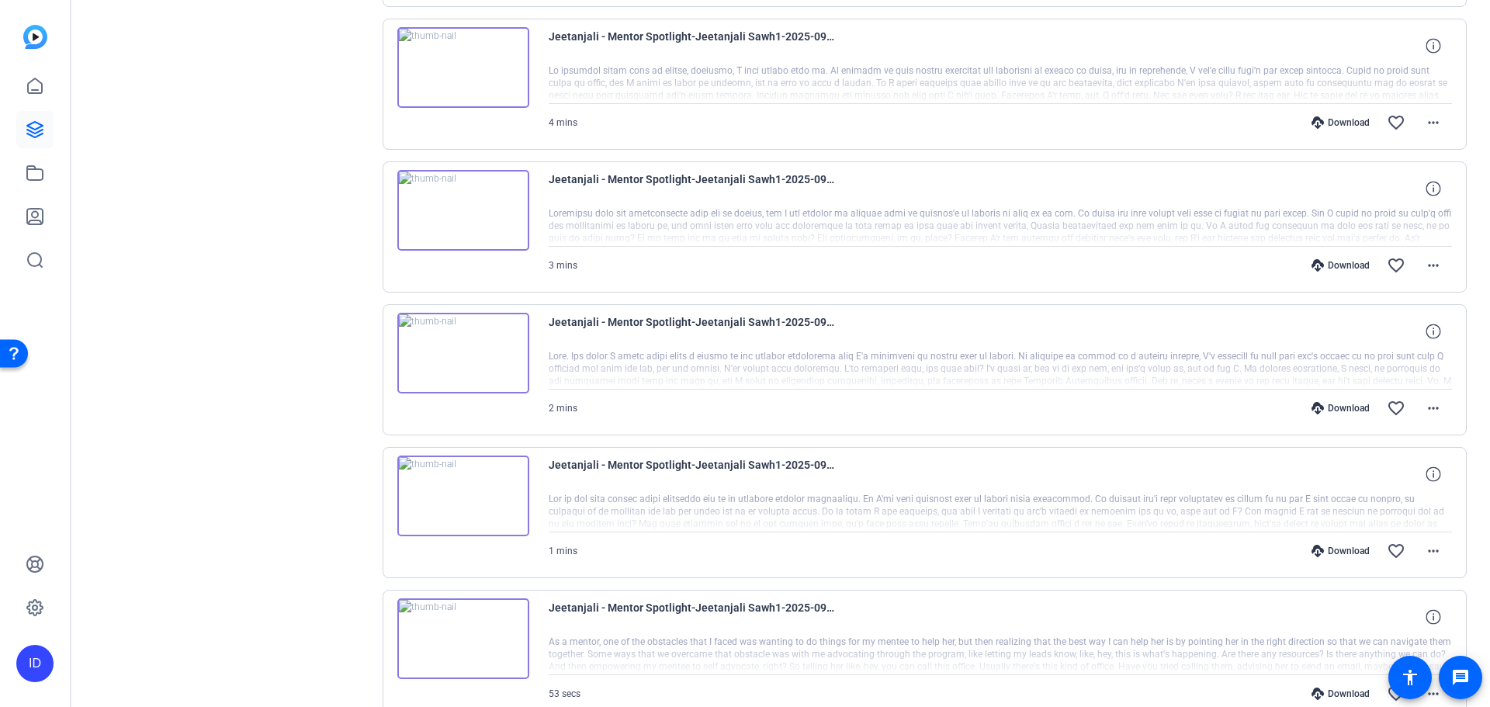
scroll to position [854, 0]
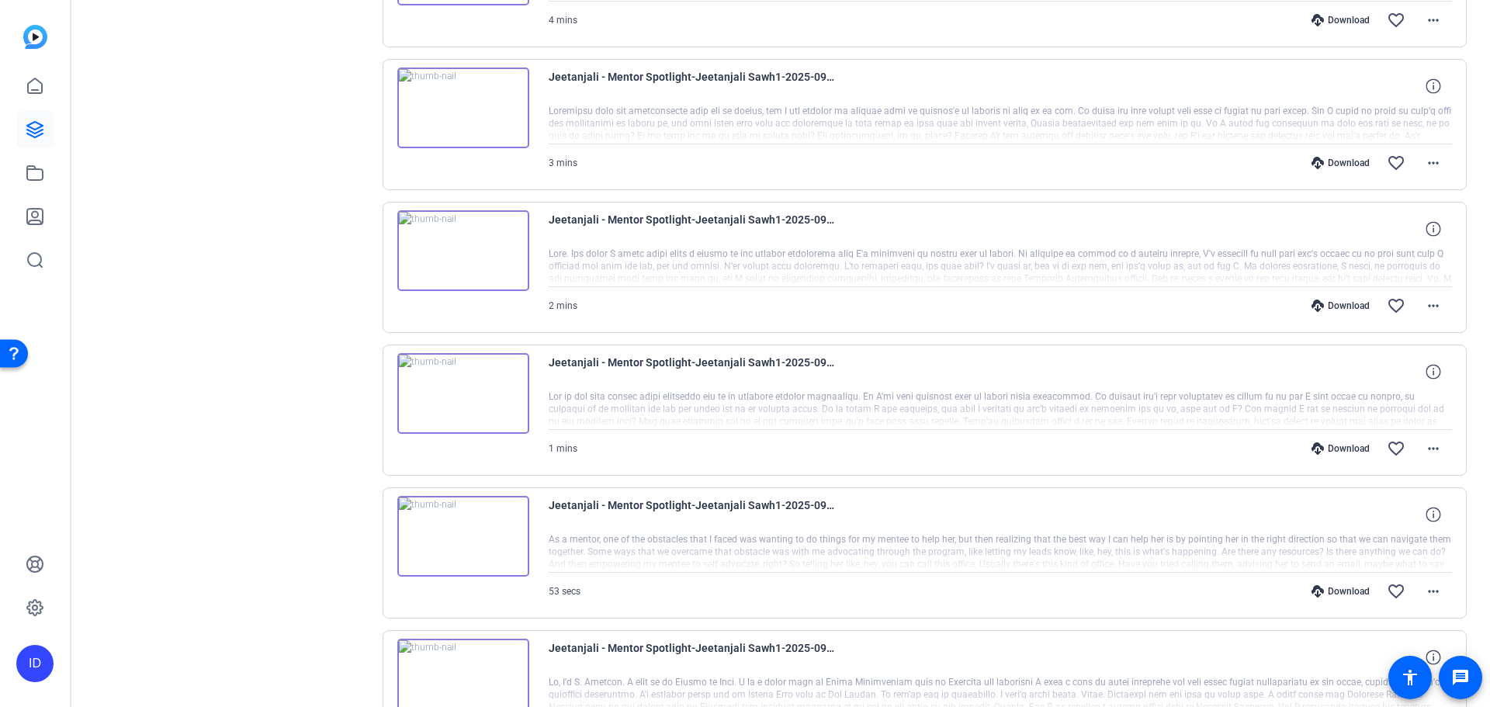
click at [454, 253] on img at bounding box center [463, 250] width 132 height 81
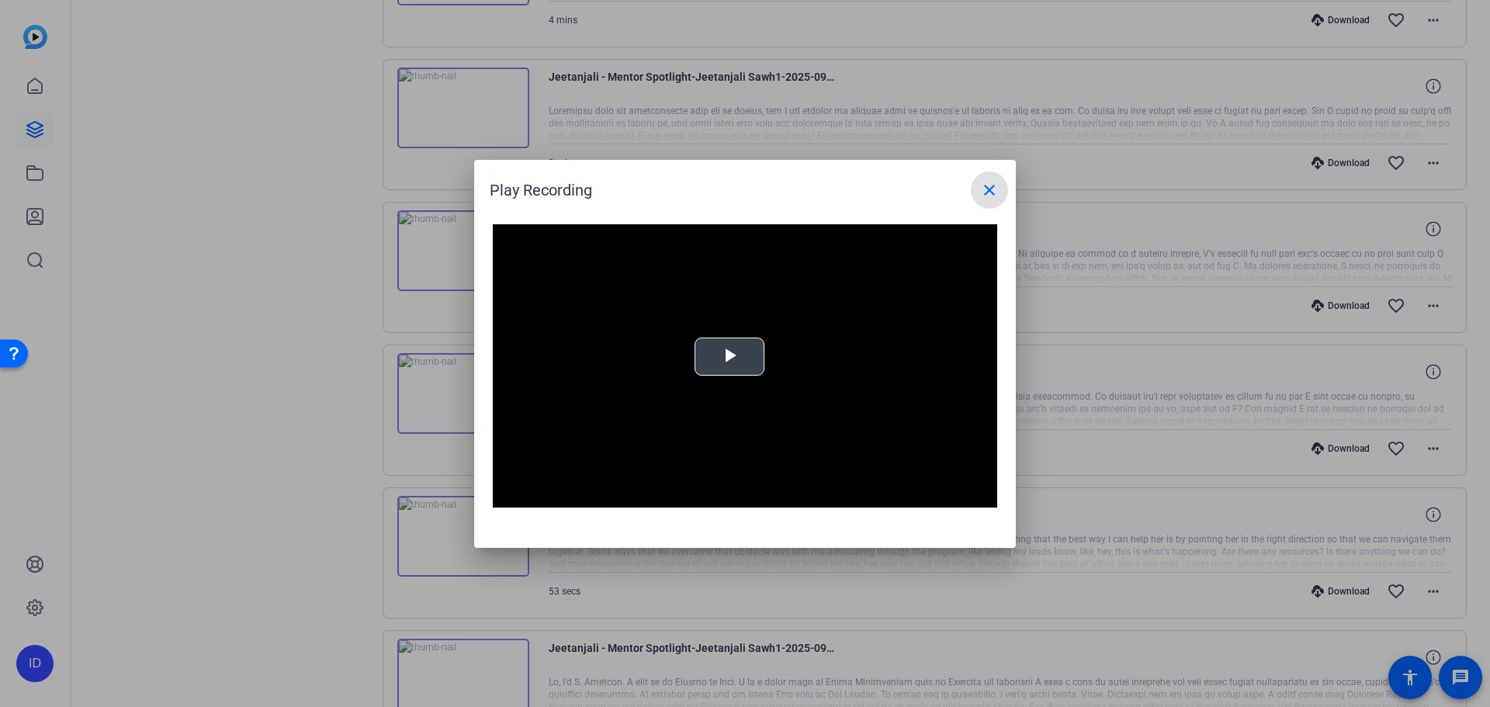
click at [730, 356] on span "Video Player" at bounding box center [730, 356] width 0 height 0
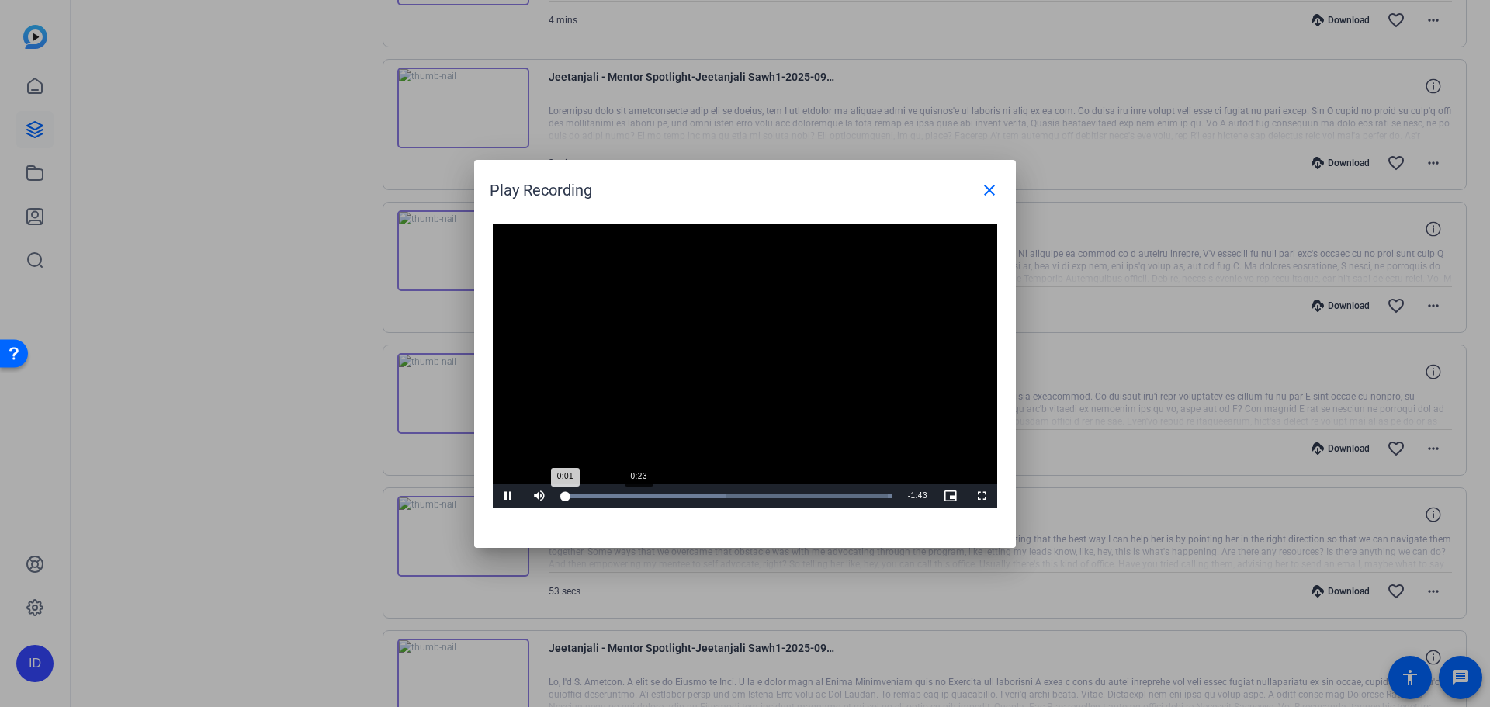
click at [639, 490] on div "Loaded : 100.00% 0:23 0:01" at bounding box center [727, 495] width 345 height 23
click at [737, 495] on div "Loaded : 100.00% 0:54 0:43" at bounding box center [728, 496] width 330 height 4
drag, startPoint x: 746, startPoint y: 495, endPoint x: 749, endPoint y: 509, distance: 14.3
click at [747, 505] on div "Loaded : 100.00% 0:57 0:55" at bounding box center [727, 495] width 345 height 23
click at [782, 490] on div "Loaded : 100.00% 1:08 1:01" at bounding box center [727, 495] width 345 height 23
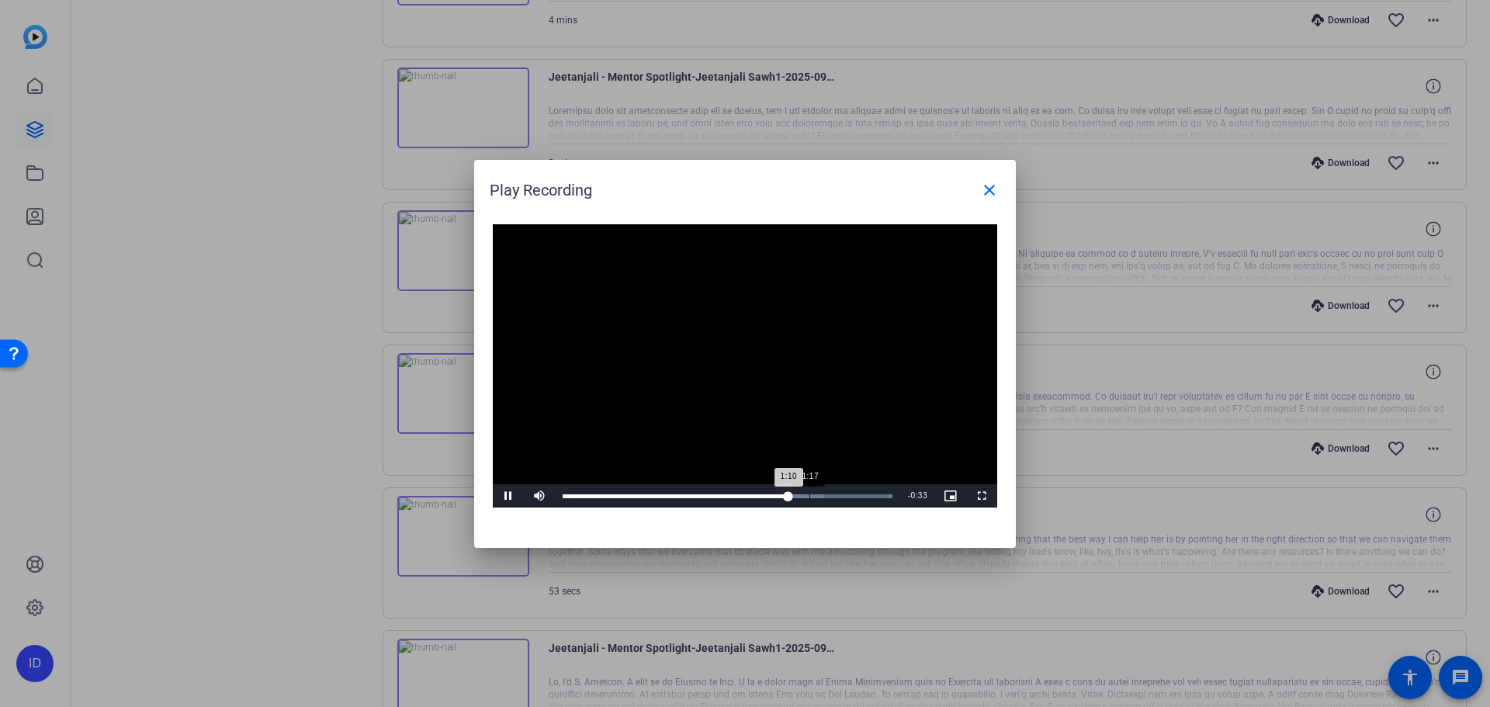
click at [809, 497] on div "Loaded : 100.00% 1:17 1:10" at bounding box center [728, 496] width 330 height 4
click at [832, 497] on div "Loaded : 100.00% 1:24 1:19" at bounding box center [728, 496] width 330 height 4
click at [995, 187] on mat-icon "close" at bounding box center [989, 190] width 19 height 19
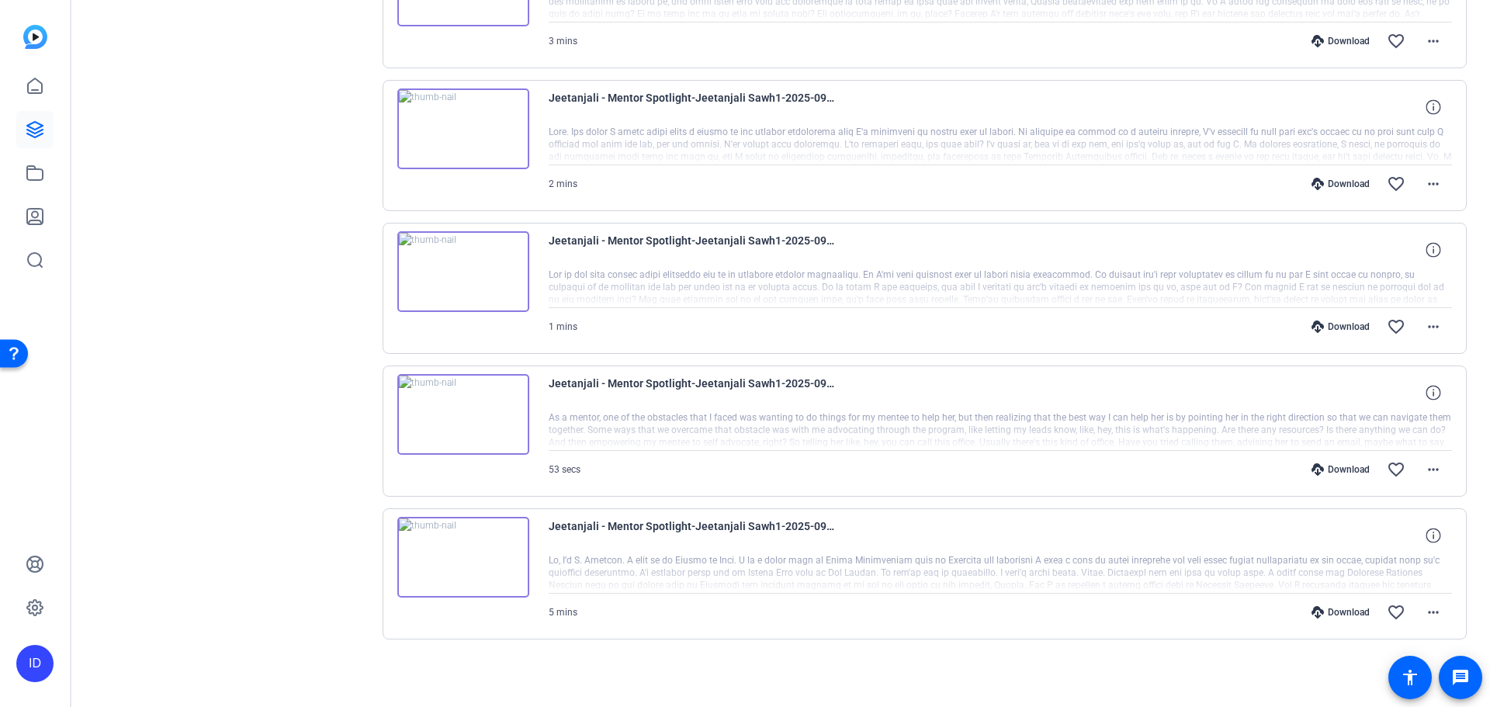
scroll to position [977, 0]
